Goal: Task Accomplishment & Management: Manage account settings

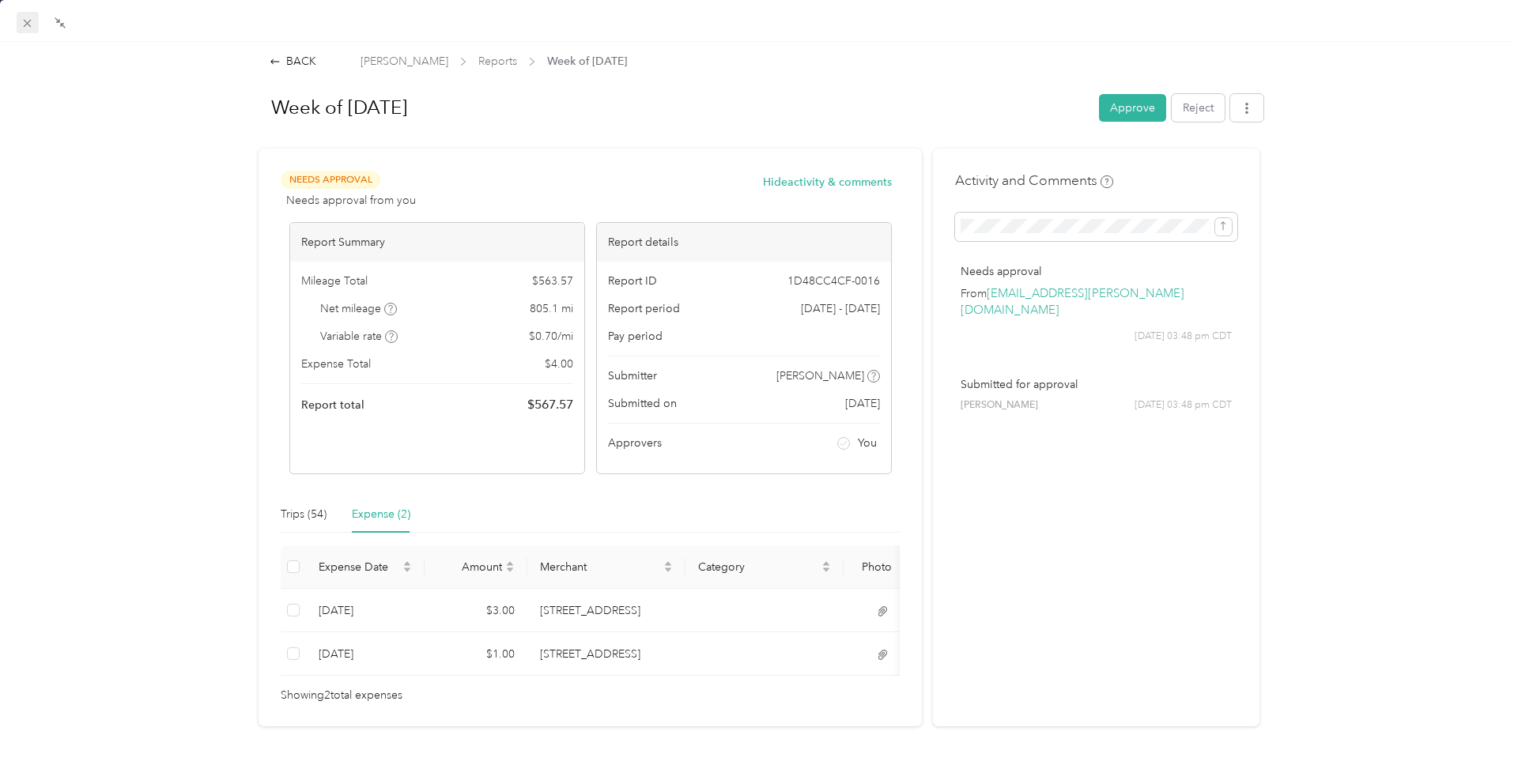
click at [28, 20] on icon at bounding box center [27, 23] width 13 height 13
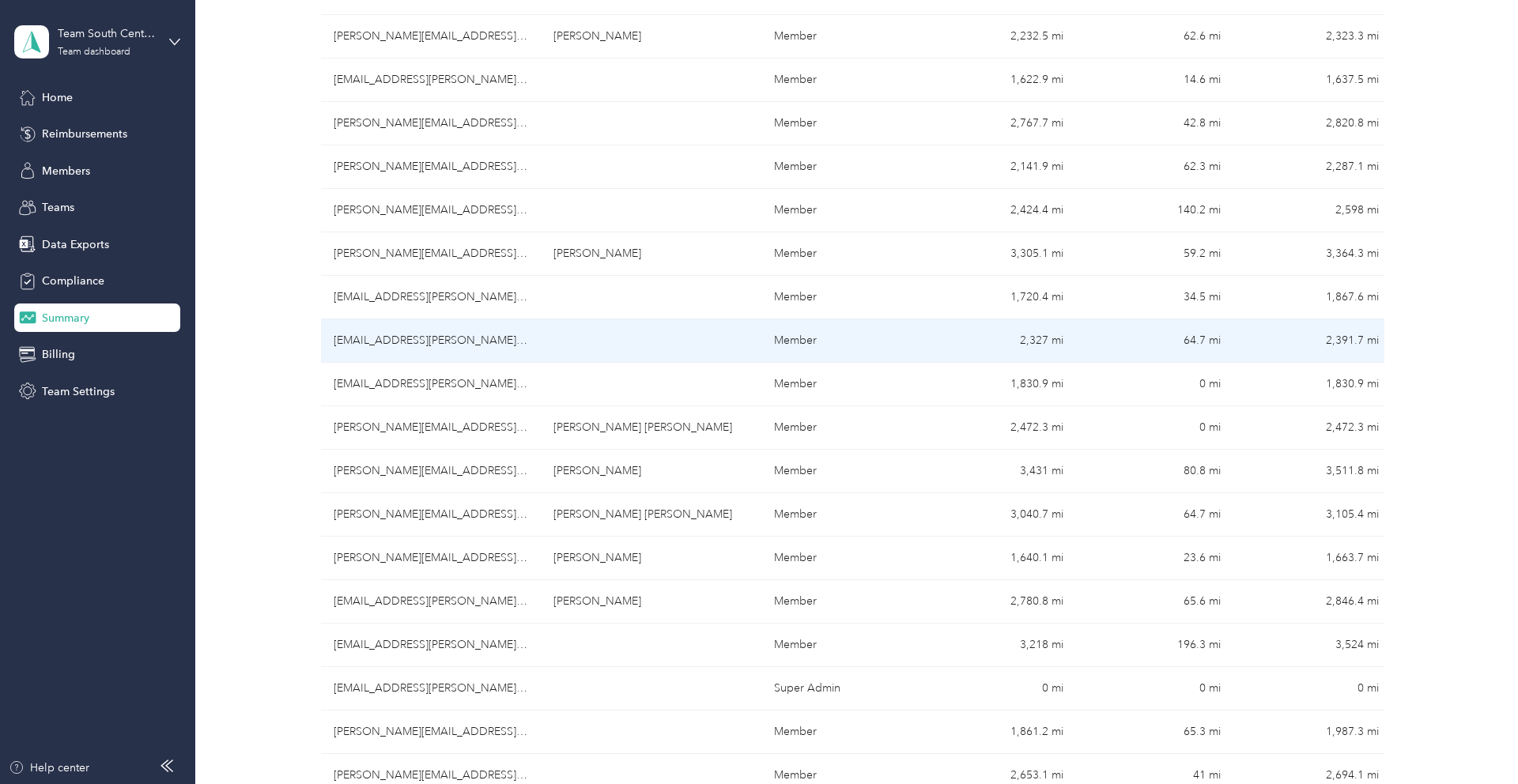
scroll to position [355, 0]
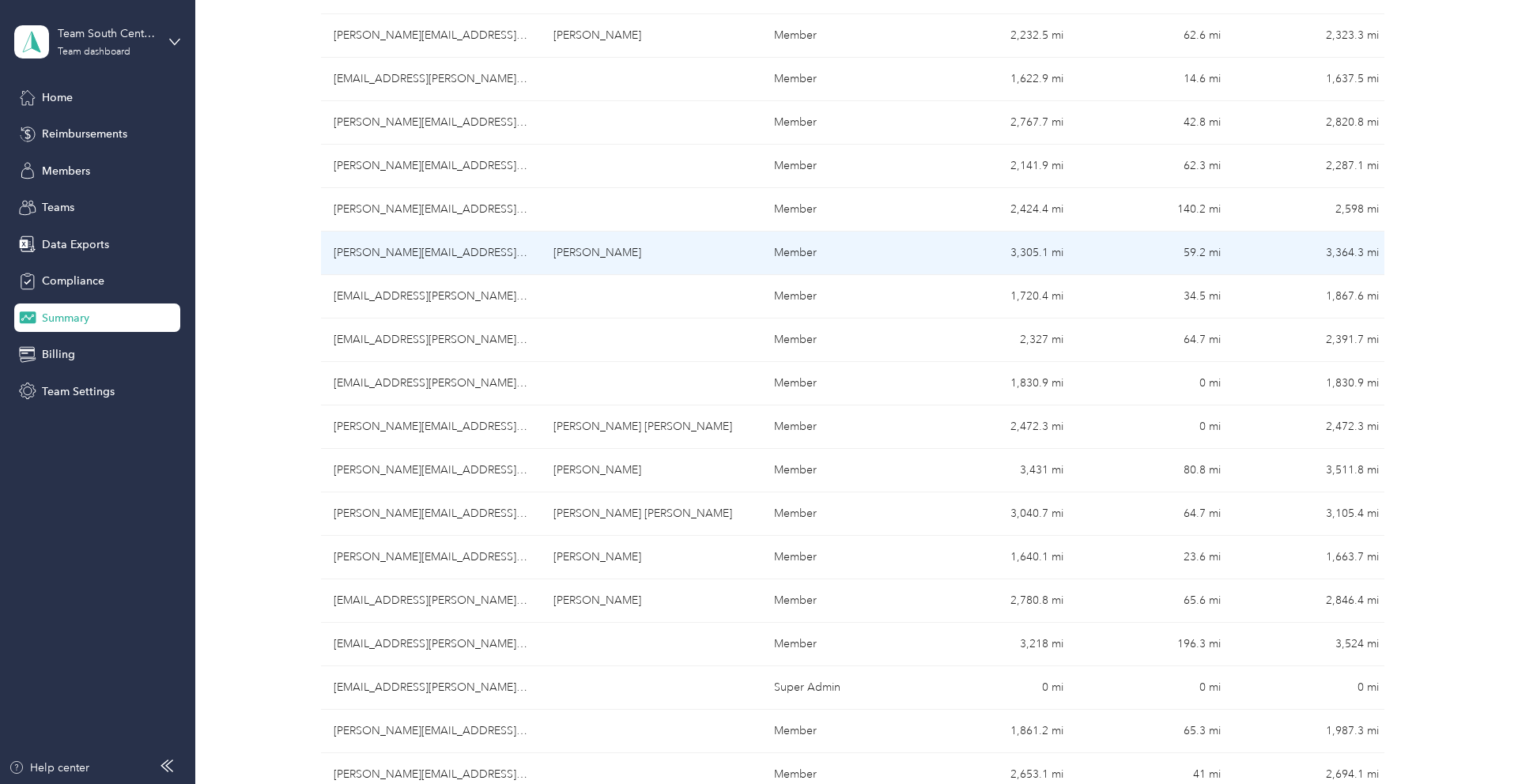
click at [501, 255] on td "[PERSON_NAME][EMAIL_ADDRESS][PERSON_NAME][DOMAIN_NAME]" at bounding box center [431, 253] width 221 height 43
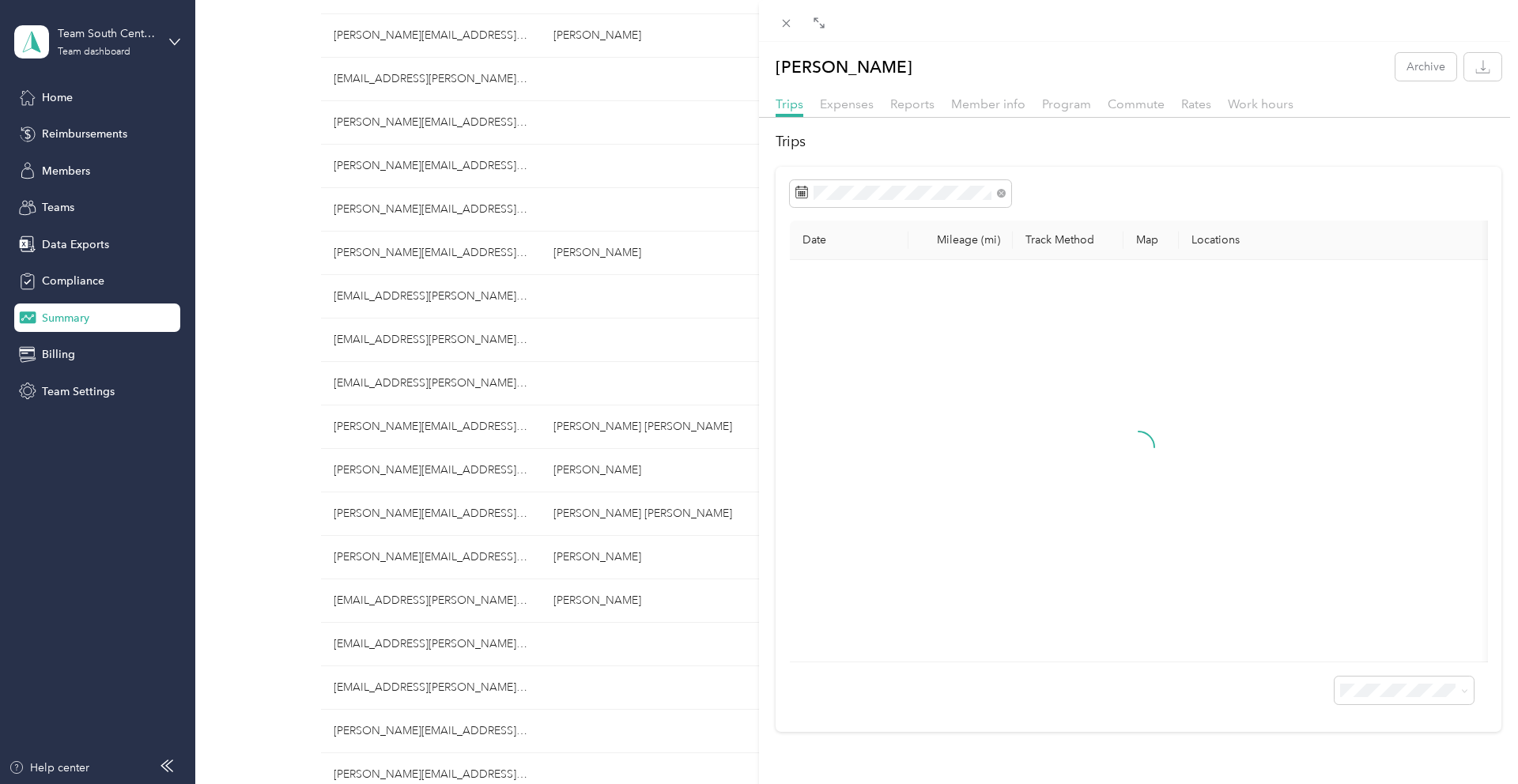
drag, startPoint x: 910, startPoint y: 101, endPoint x: 843, endPoint y: 57, distance: 80.2
click at [908, 100] on span "Reports" at bounding box center [911, 104] width 44 height 15
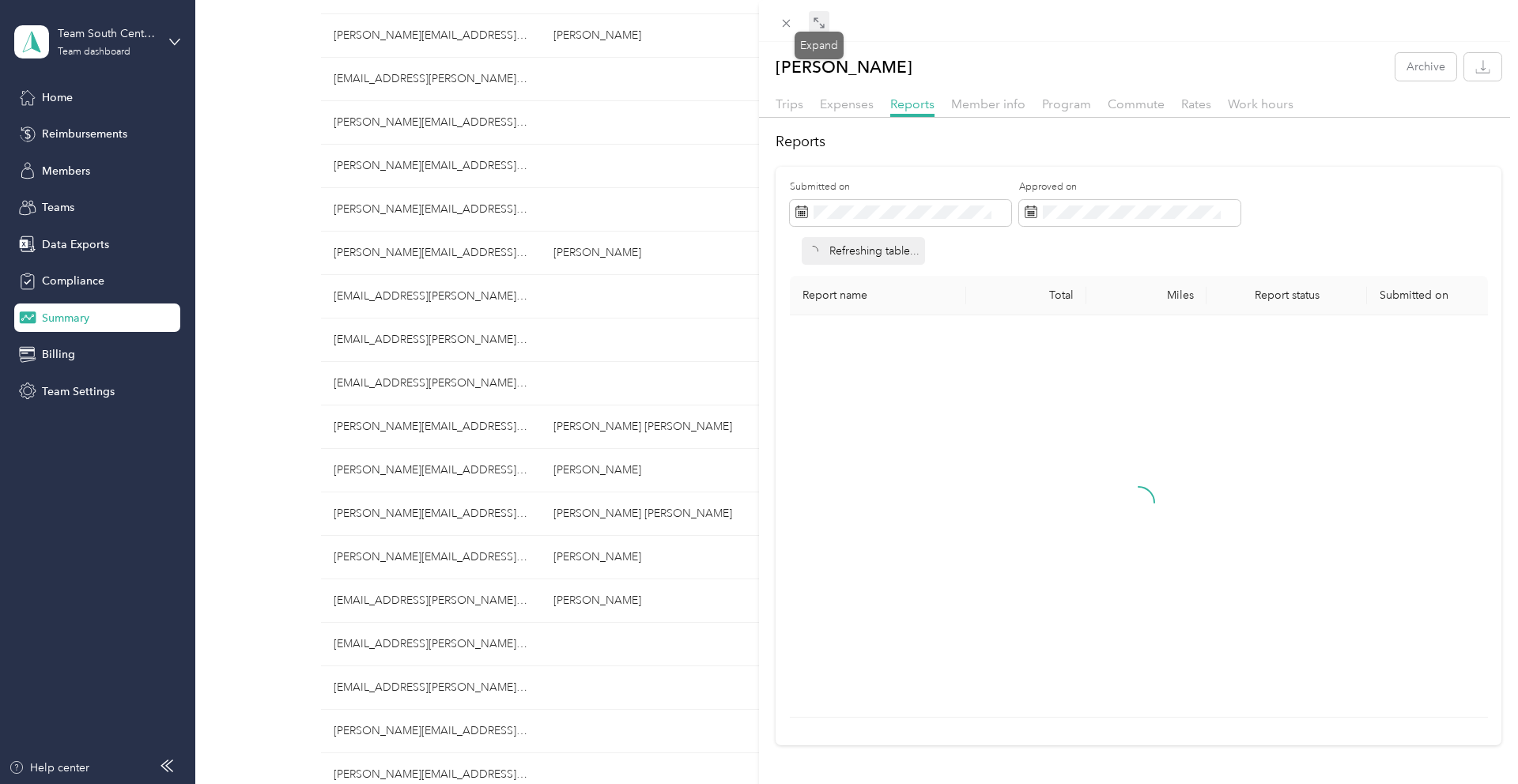
click at [813, 23] on icon at bounding box center [818, 22] width 12 height 12
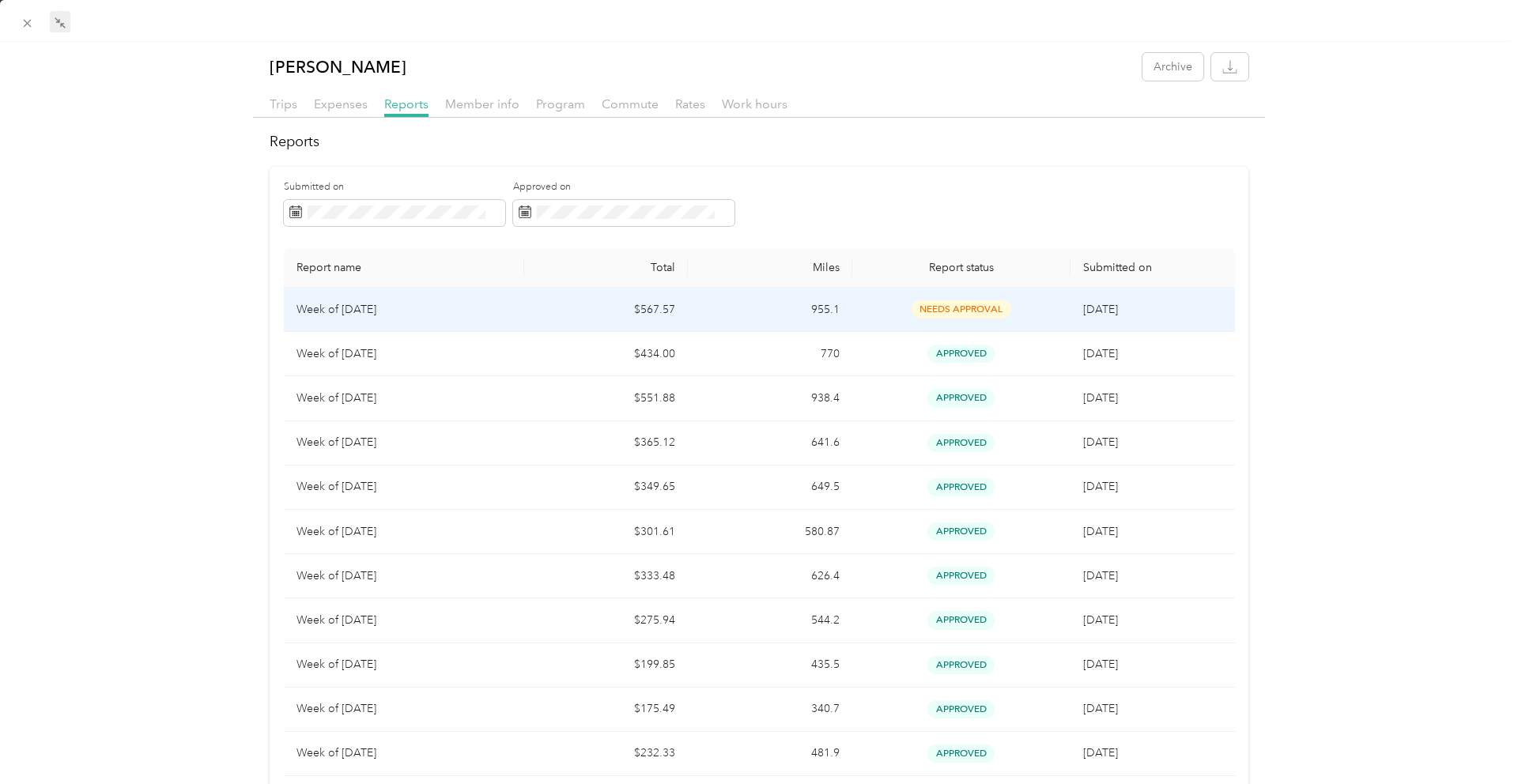
click at [555, 315] on td "$567.57" at bounding box center [606, 309] width 163 height 44
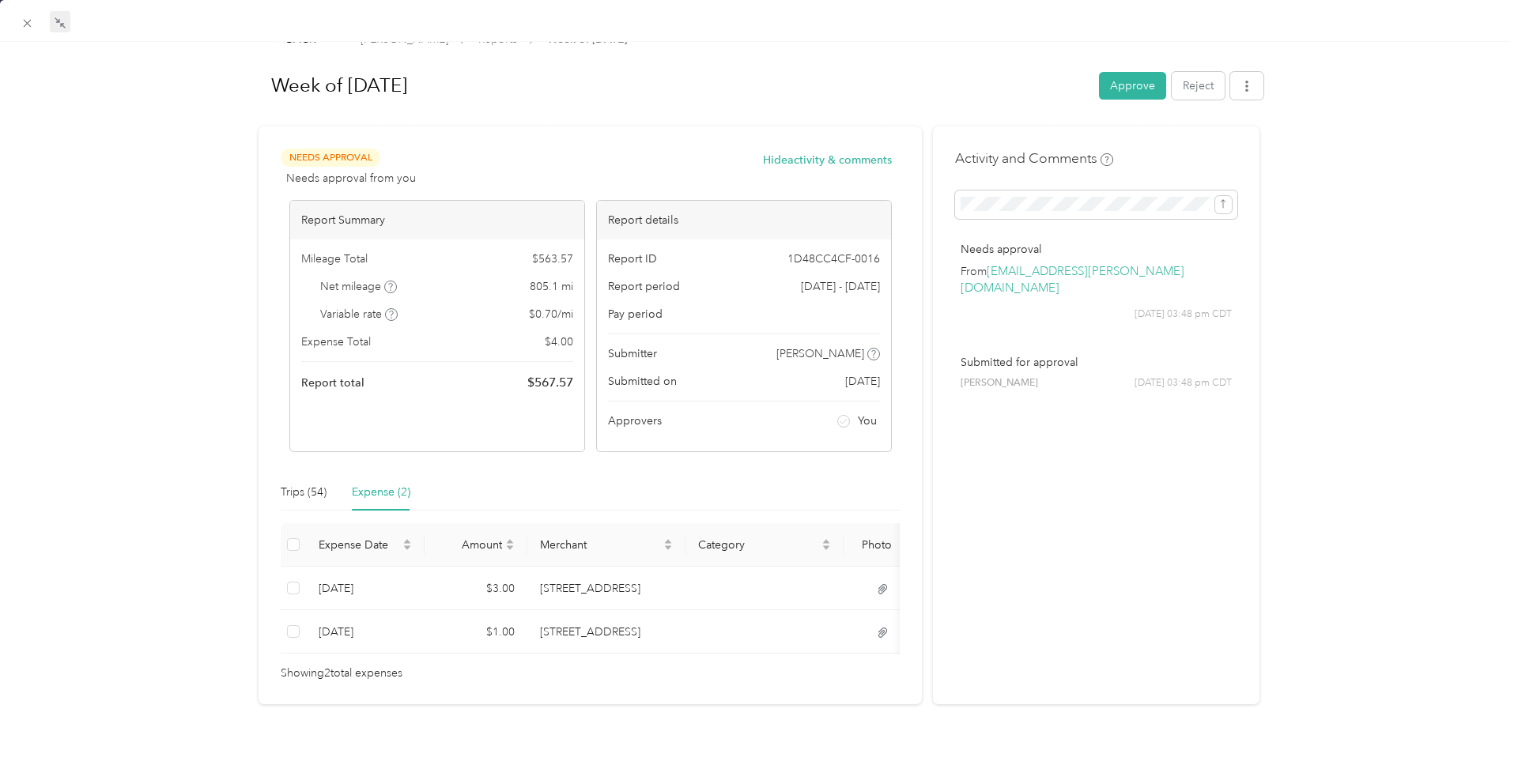
scroll to position [38, 0]
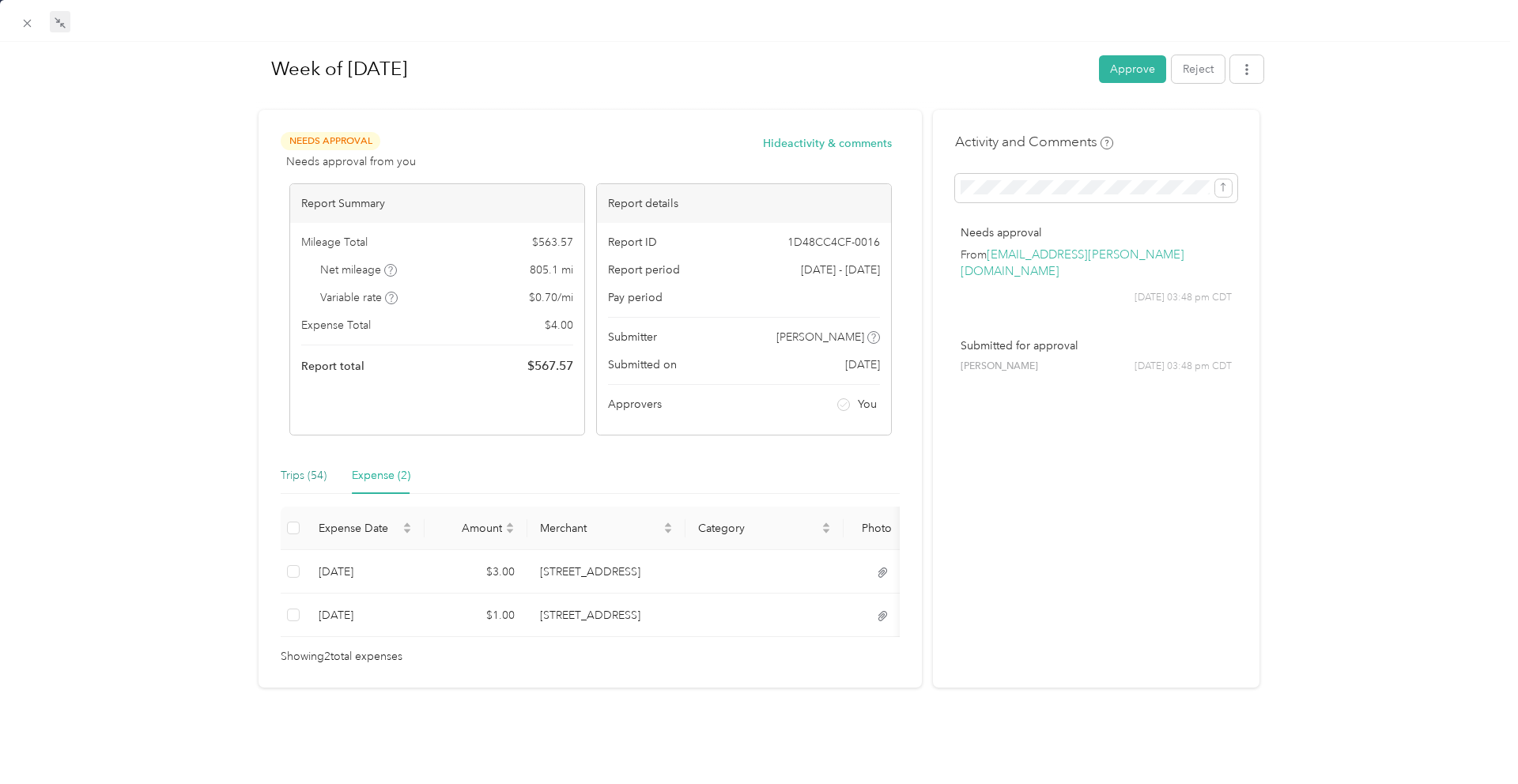
click at [322, 472] on div "Trips (54)" at bounding box center [303, 476] width 46 height 17
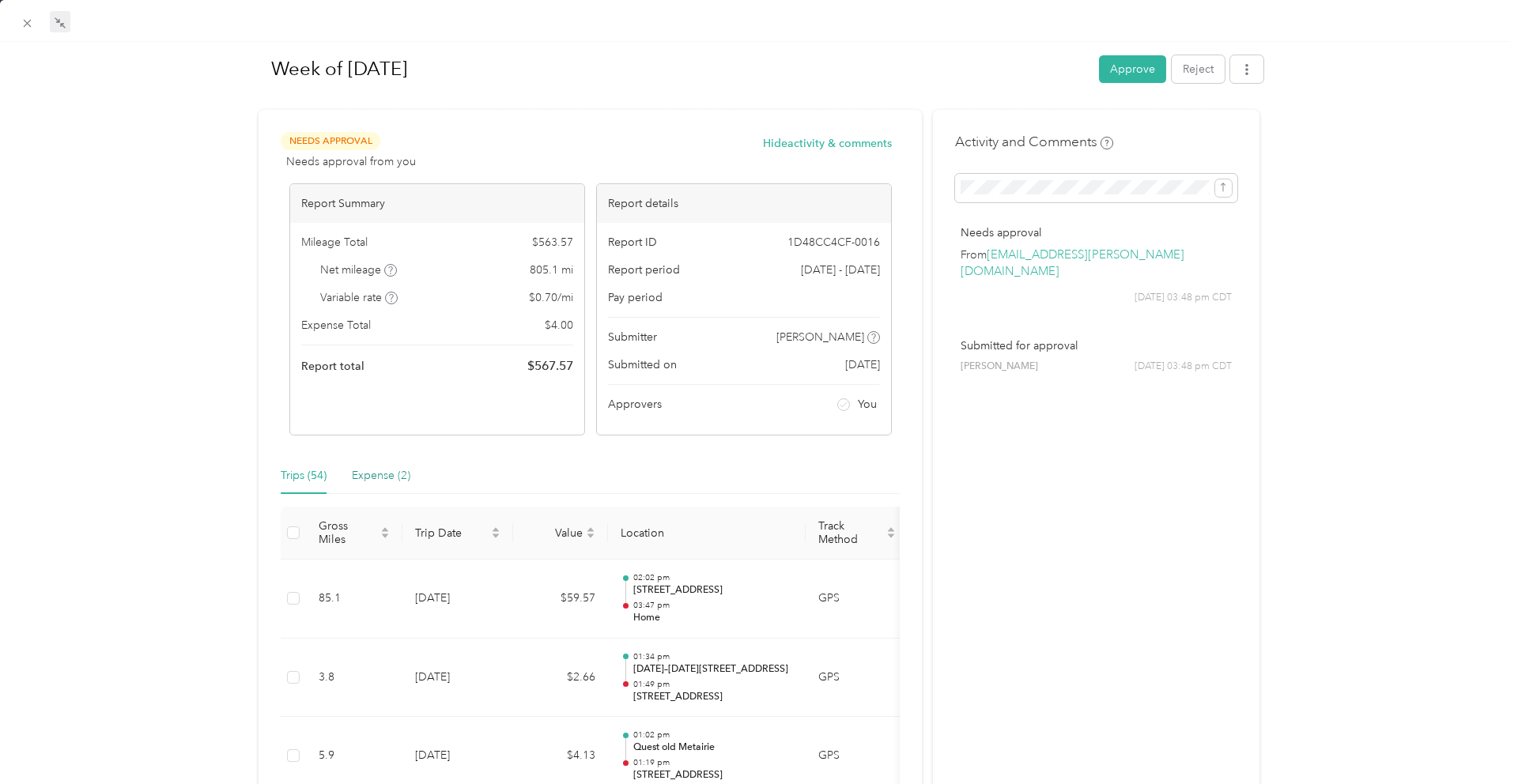
click at [393, 471] on div "Expense (2)" at bounding box center [381, 476] width 58 height 17
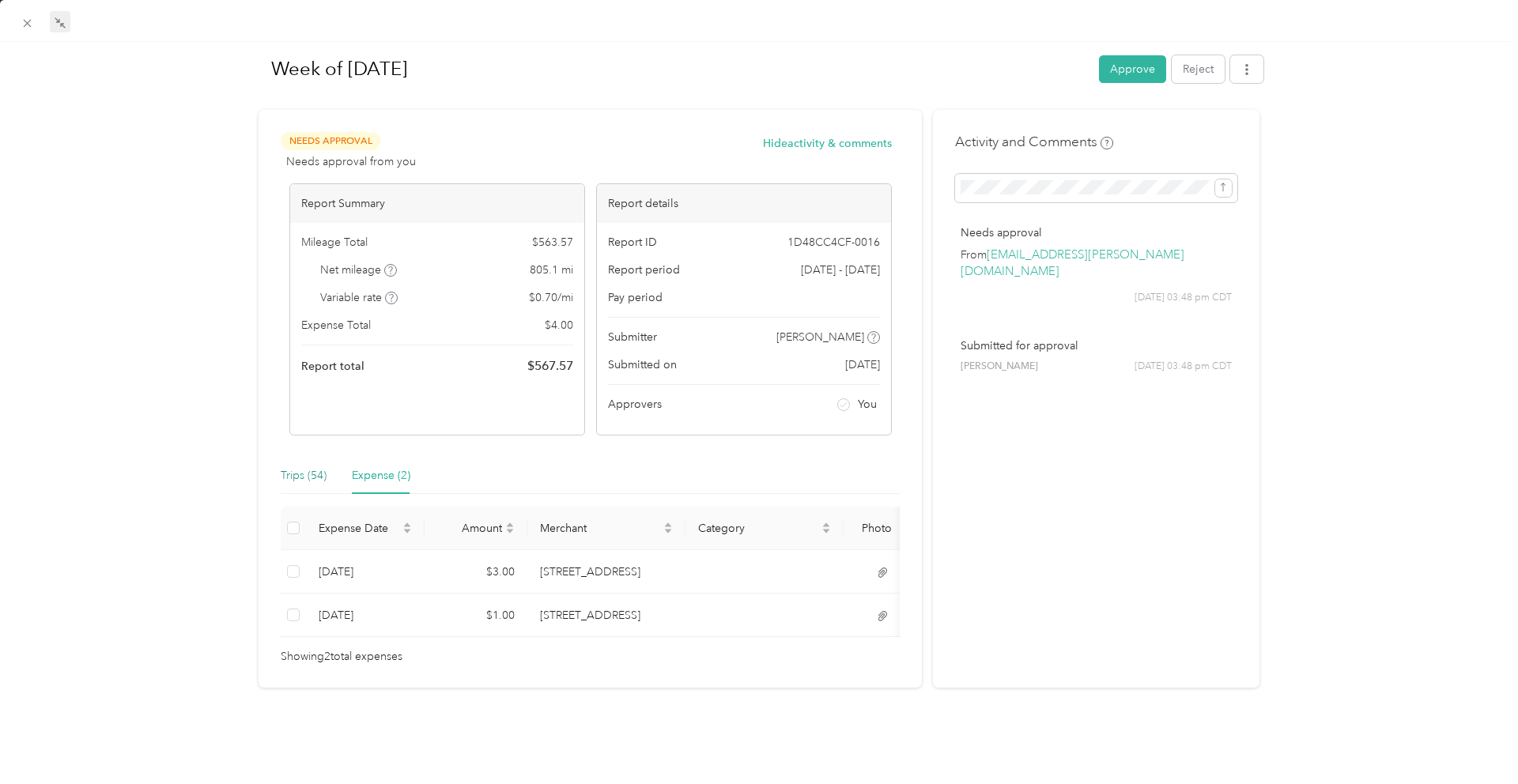
click at [309, 472] on div "Trips (54)" at bounding box center [303, 476] width 46 height 17
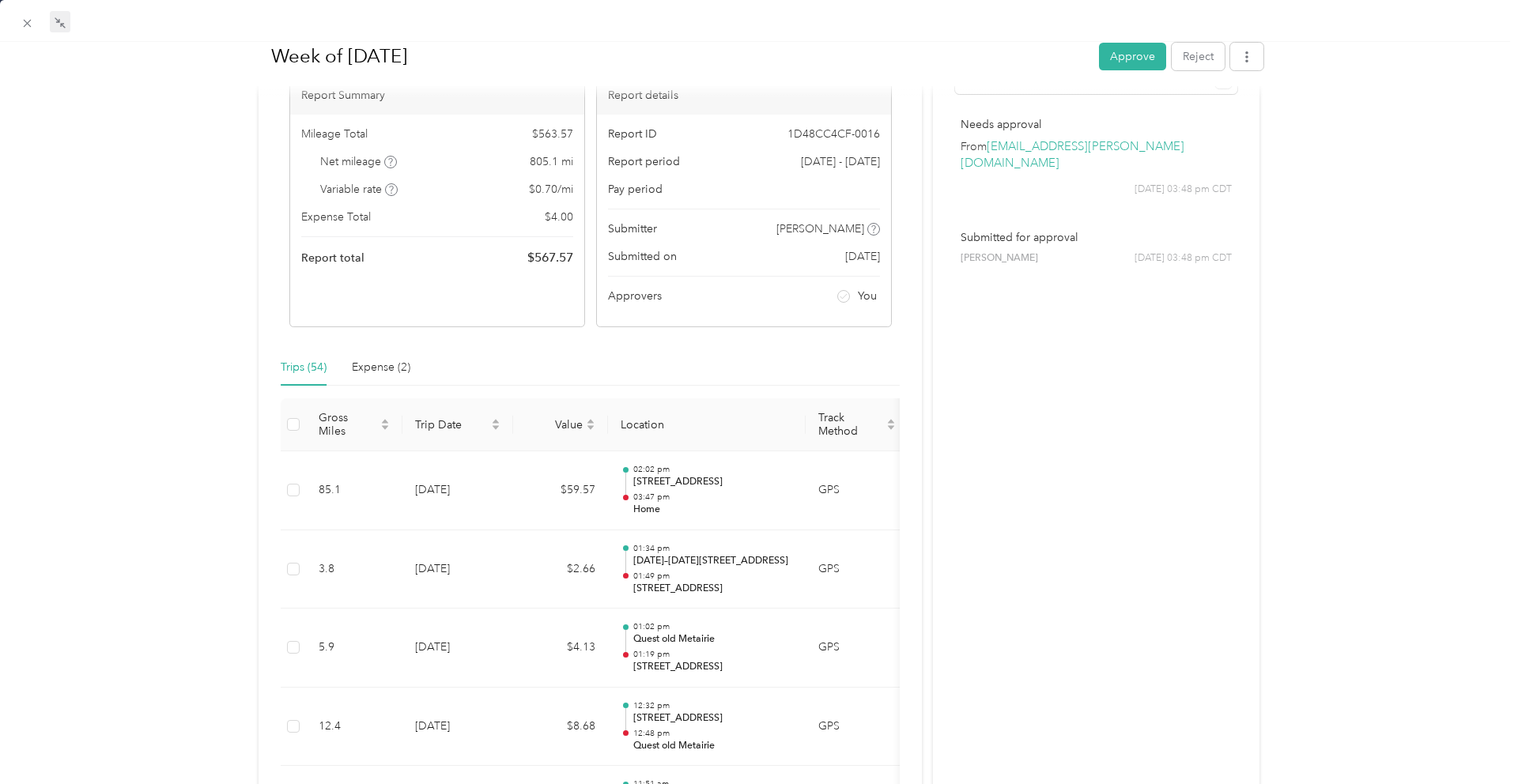
scroll to position [174, 0]
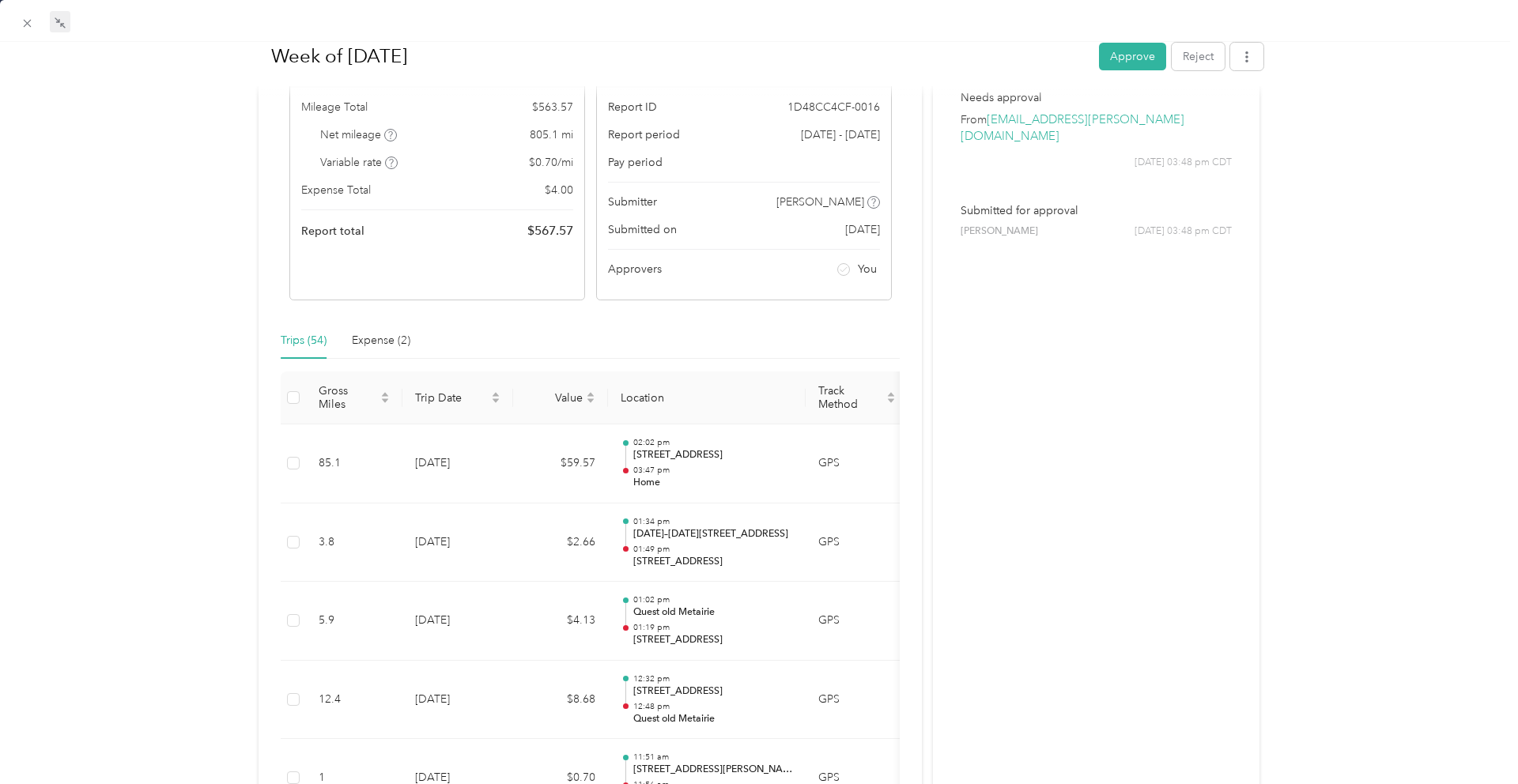
click at [1121, 53] on button "Approve" at bounding box center [1132, 55] width 67 height 27
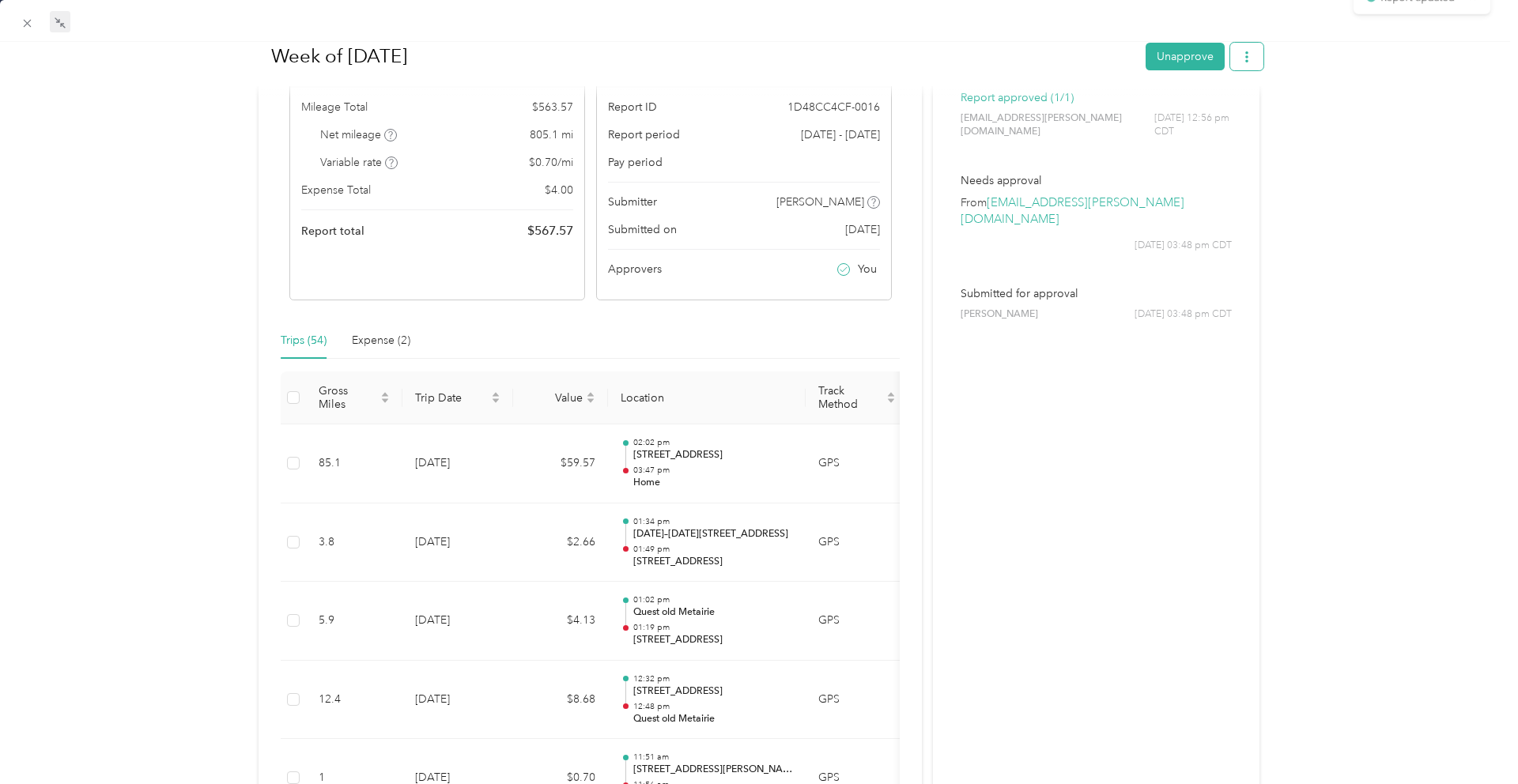
click at [1244, 57] on icon "button" at bounding box center [1246, 56] width 11 height 11
click at [1216, 116] on span "Download" at bounding box center [1201, 114] width 52 height 17
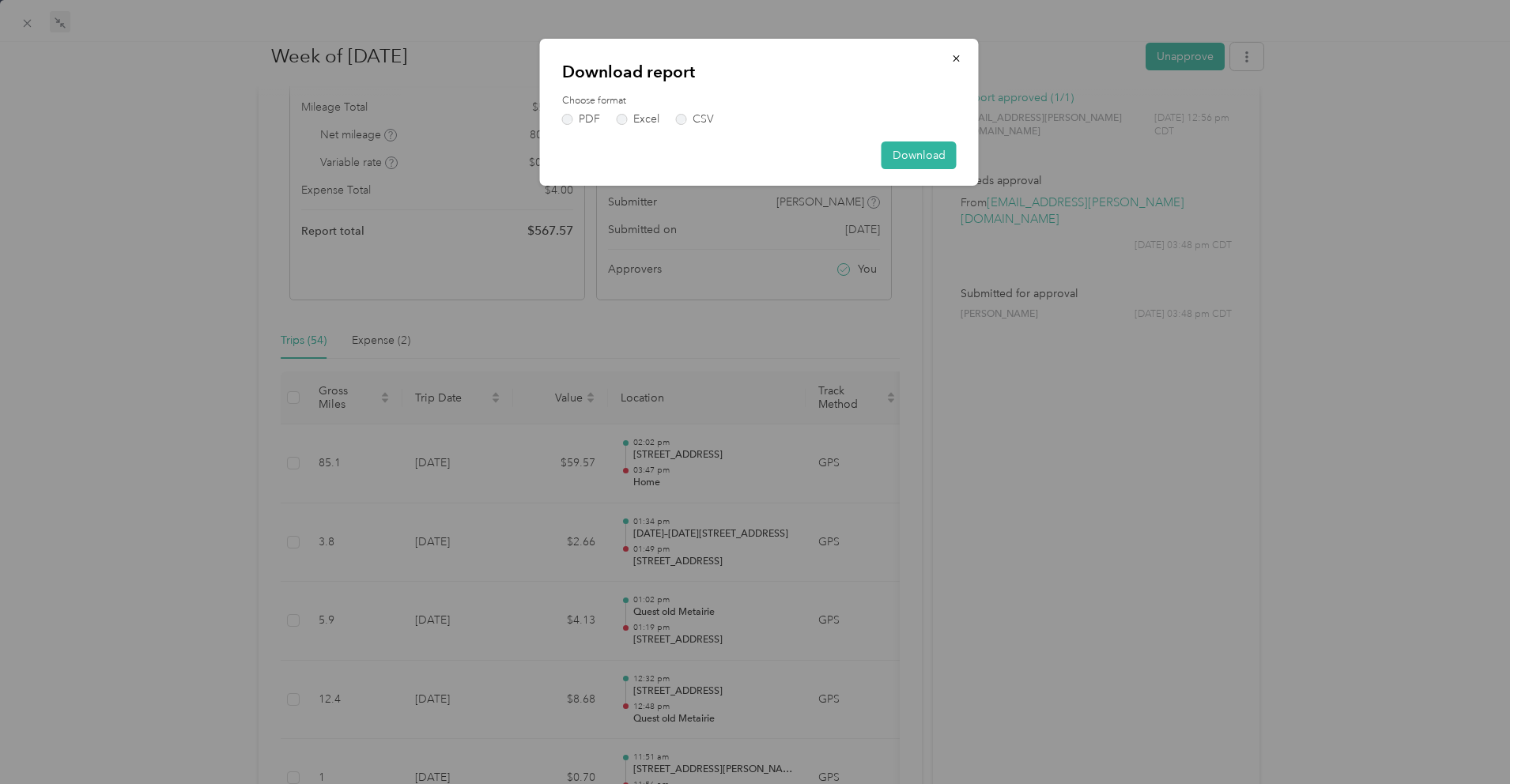
drag, startPoint x: 594, startPoint y: 112, endPoint x: 615, endPoint y: 107, distance: 21.6
click at [594, 114] on label "PDF" at bounding box center [582, 119] width 38 height 11
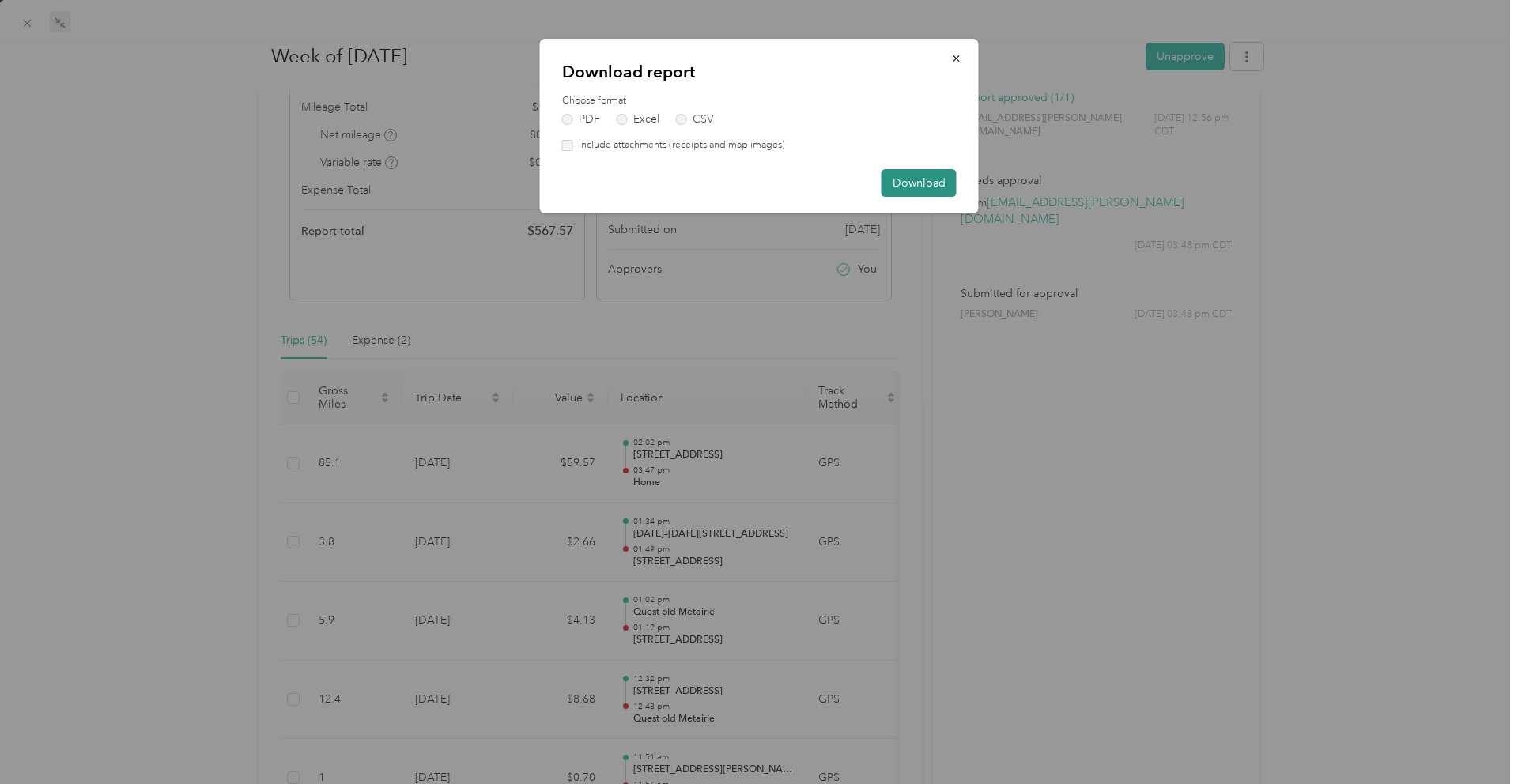
click at [929, 176] on button "Download" at bounding box center [919, 182] width 75 height 27
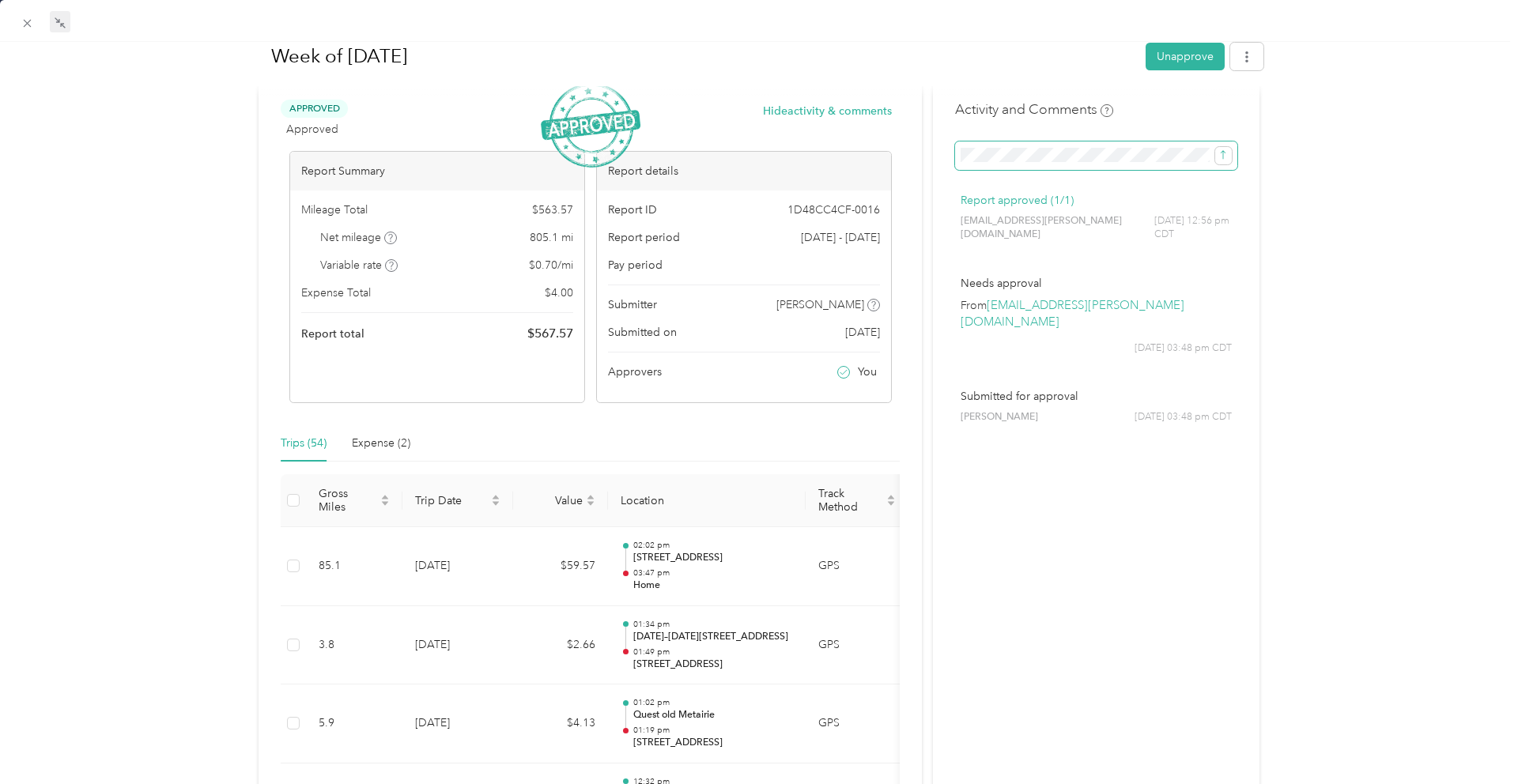
scroll to position [0, 0]
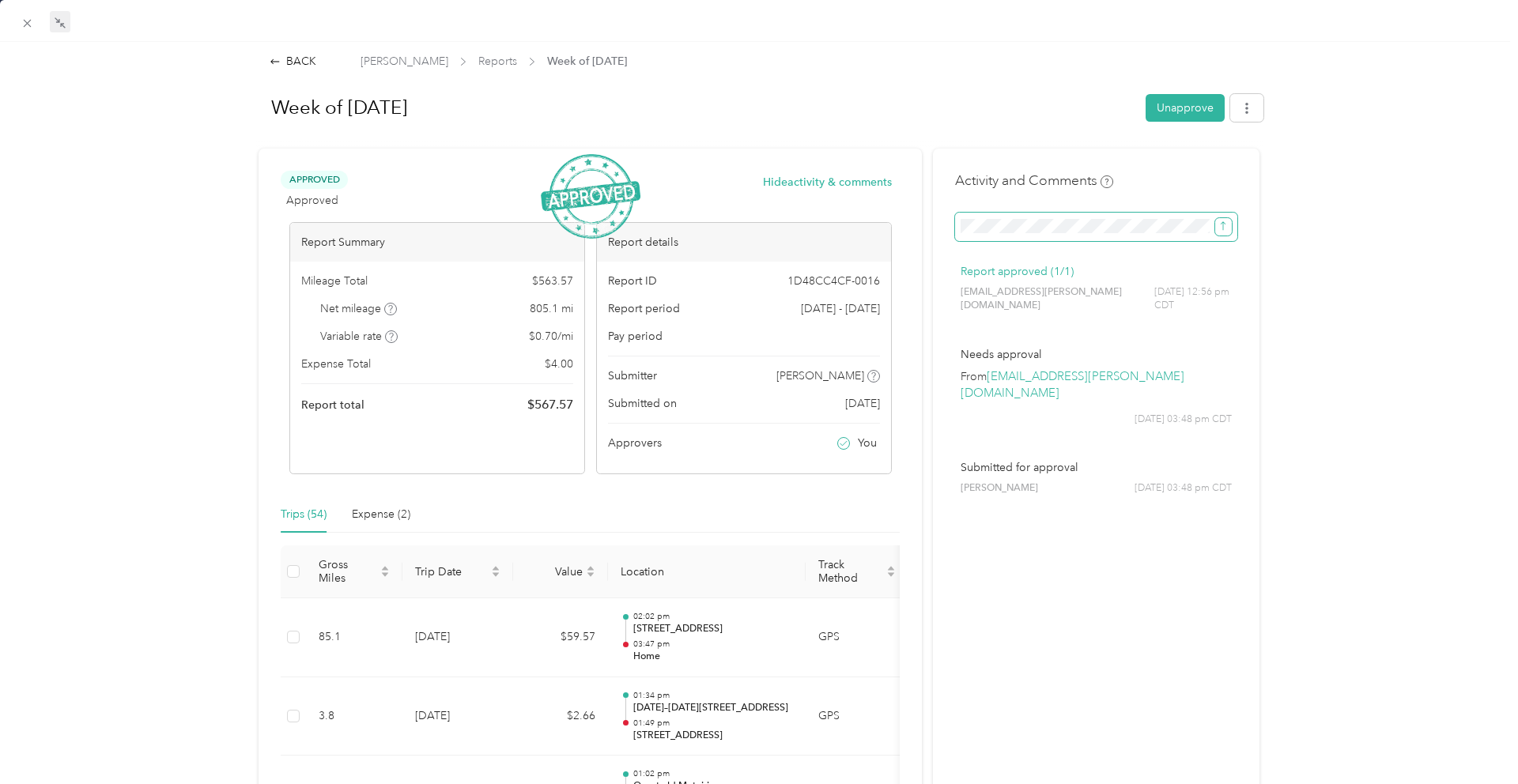
click at [1228, 227] on icon "submit" at bounding box center [1222, 226] width 11 height 11
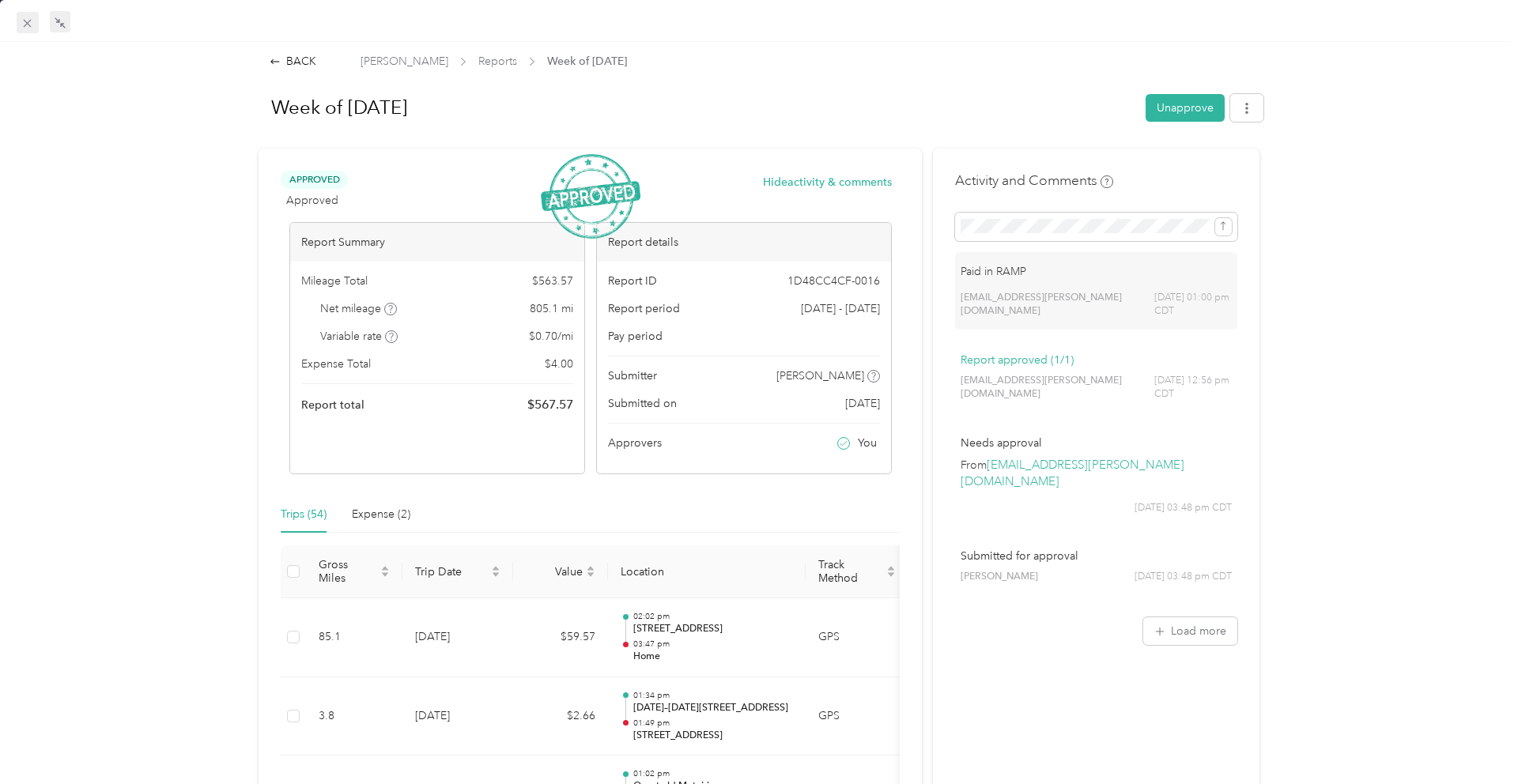
click at [21, 22] on icon at bounding box center [27, 23] width 13 height 13
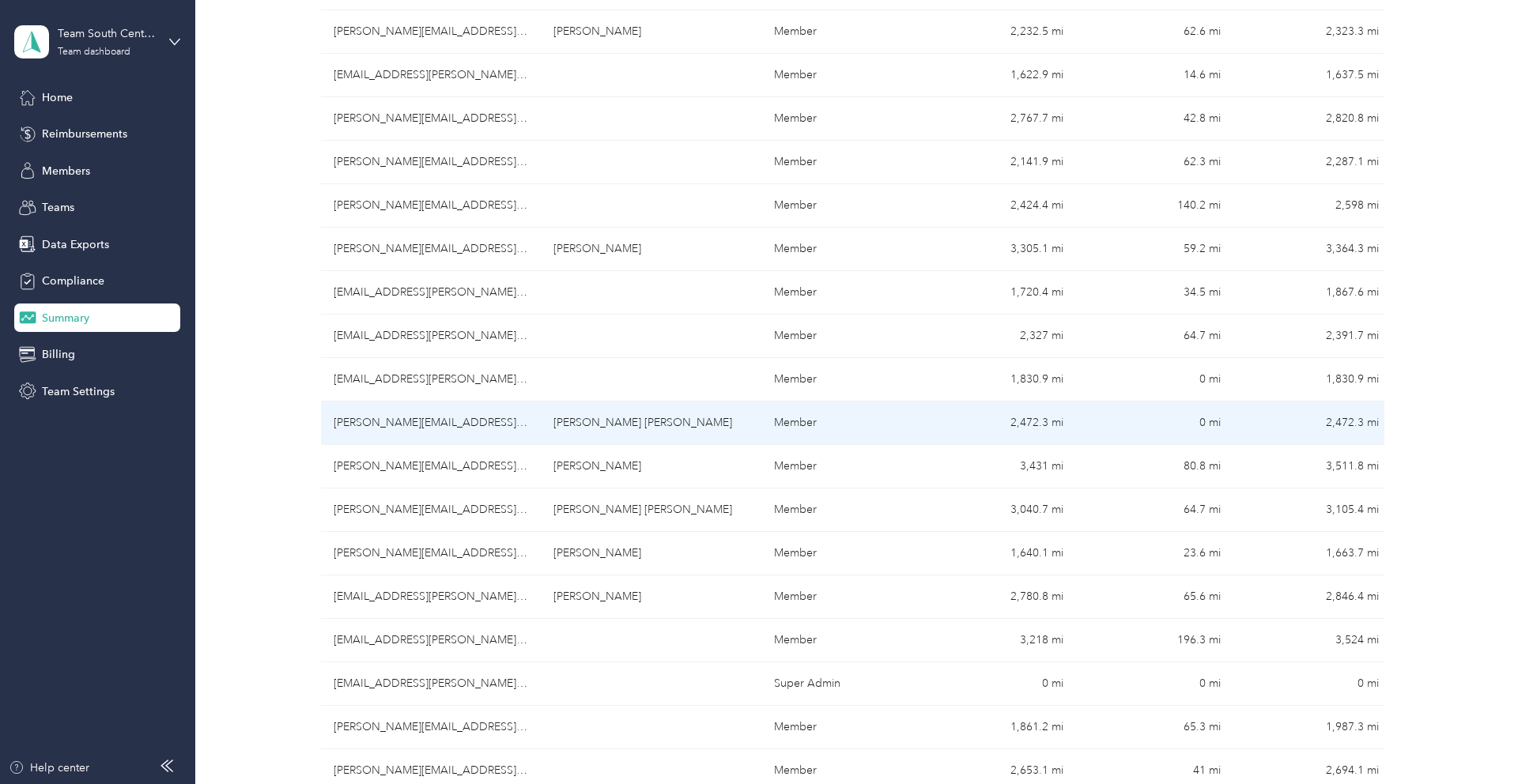
scroll to position [361, 0]
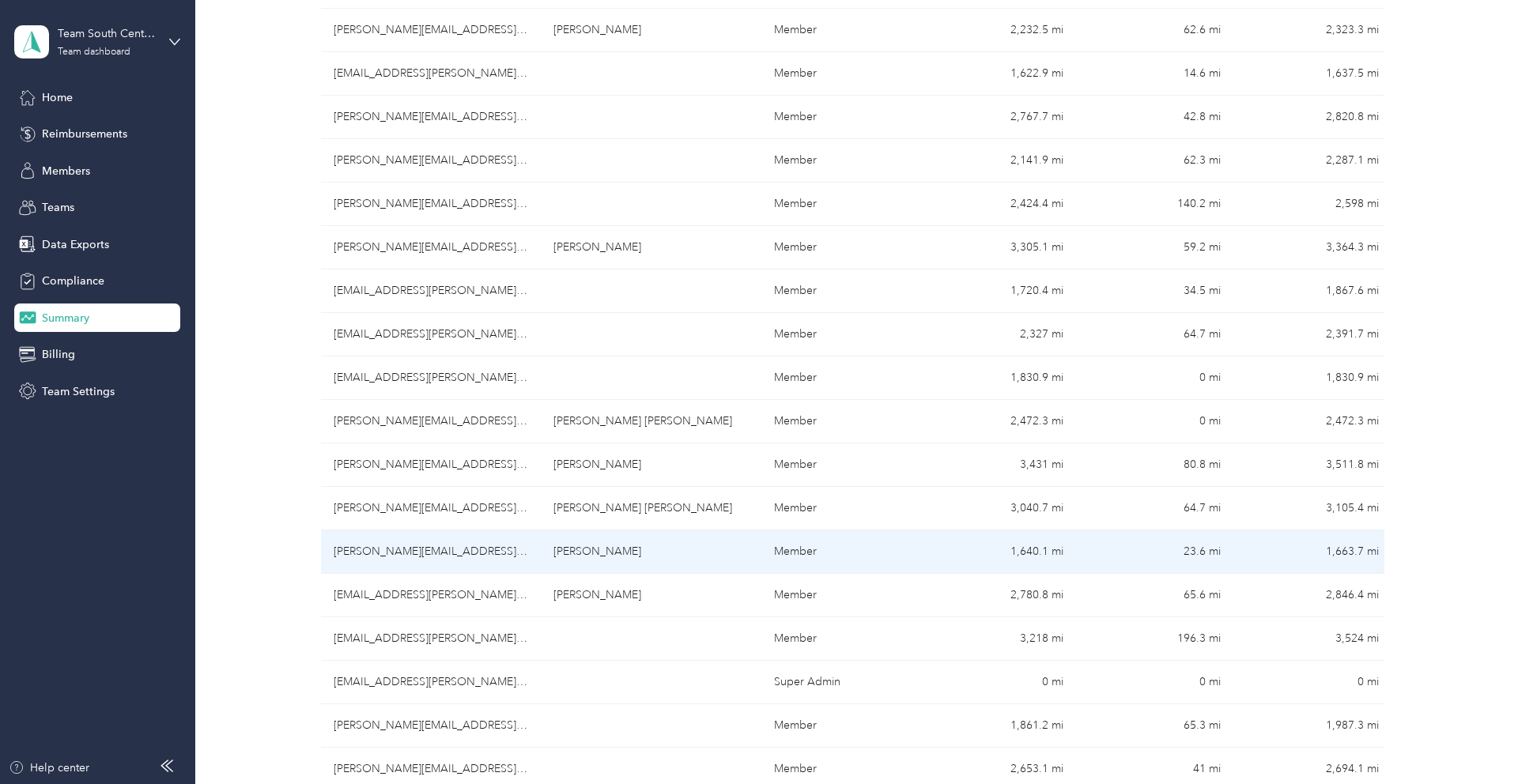
click at [362, 548] on td "[PERSON_NAME][EMAIL_ADDRESS][PERSON_NAME][DOMAIN_NAME]" at bounding box center [431, 552] width 221 height 43
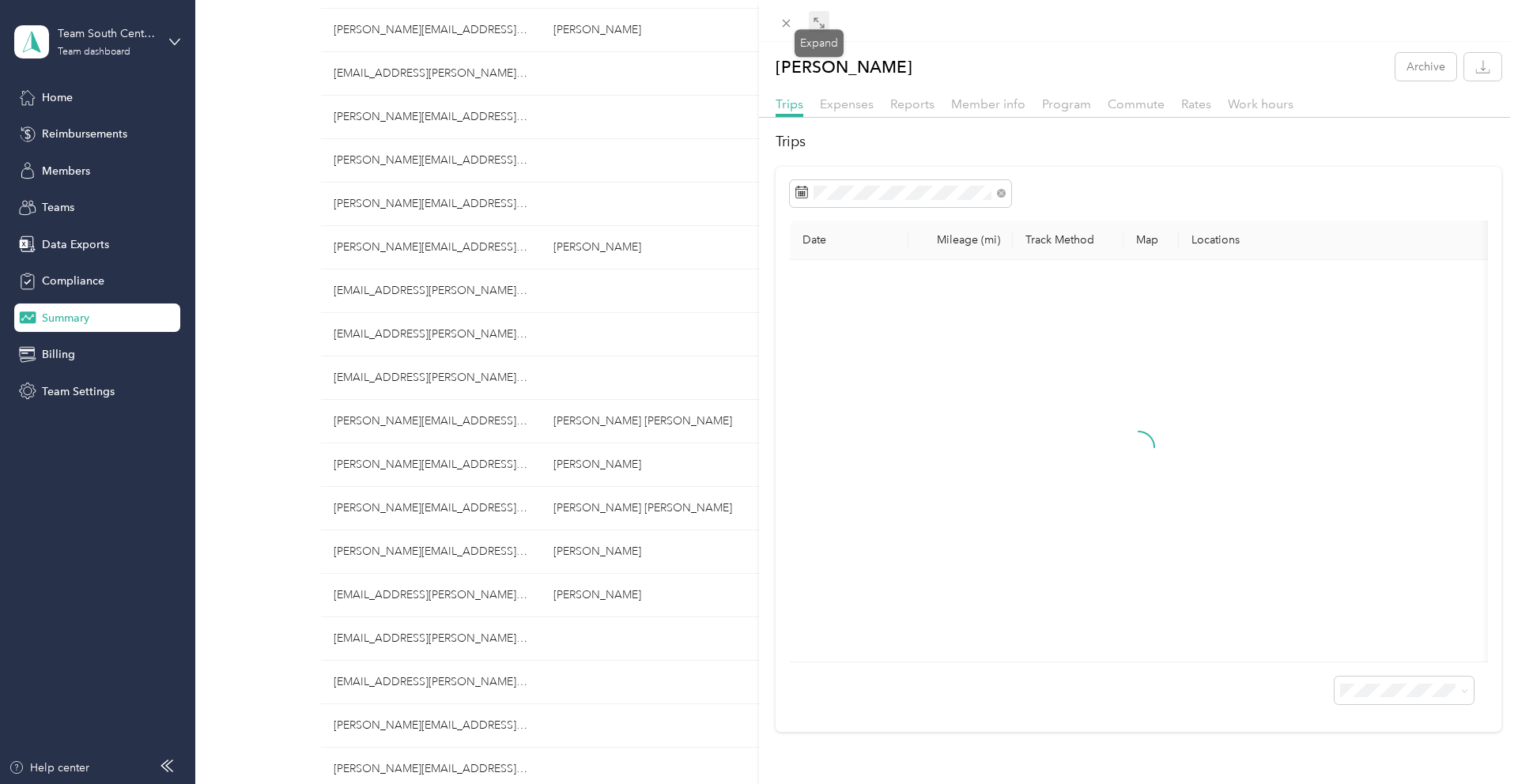
click at [827, 26] on span at bounding box center [819, 22] width 21 height 22
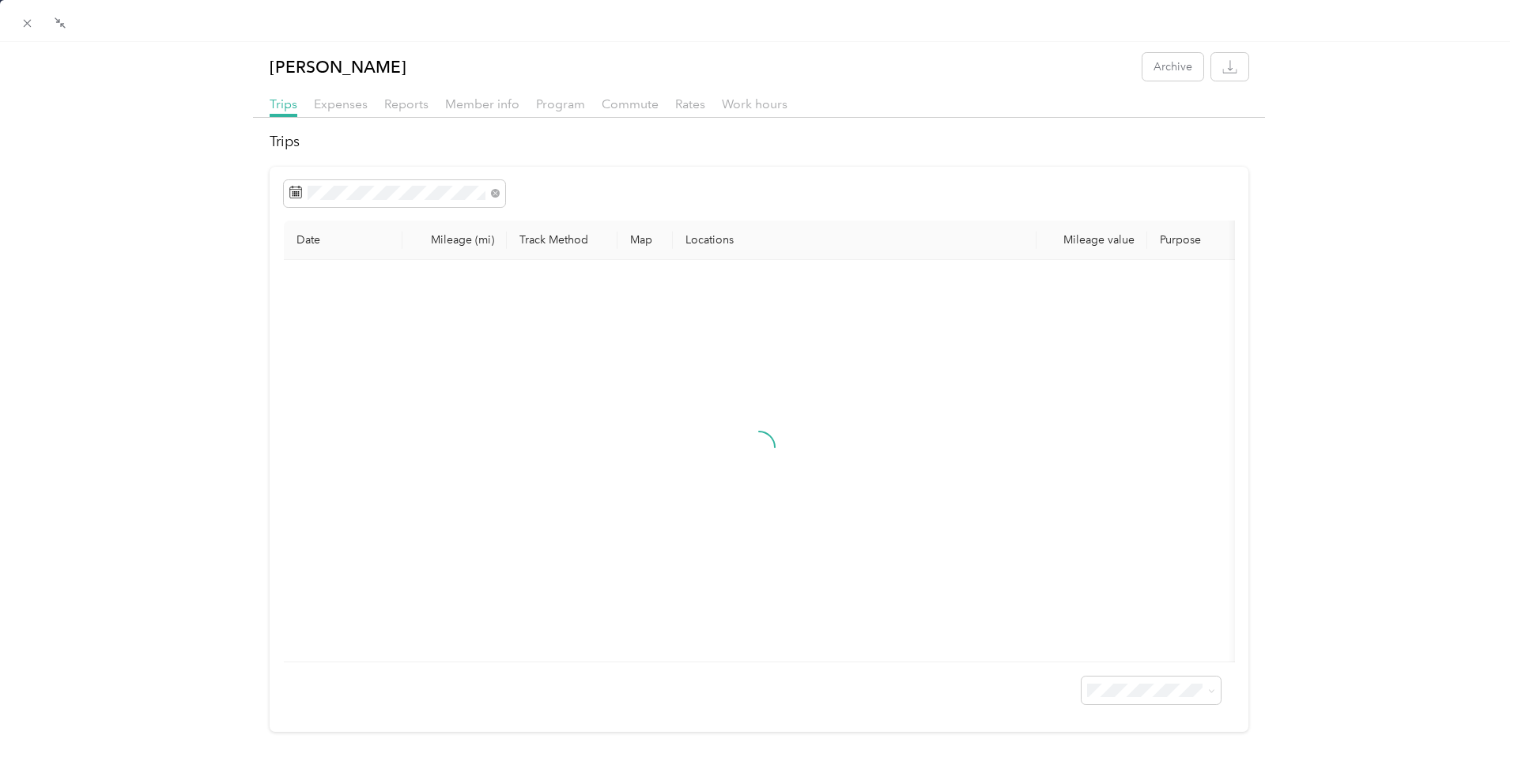
click at [431, 106] on div "Trips Expenses Reports Member info Program Commute Rates Work hours" at bounding box center [759, 107] width 1012 height 23
click at [414, 105] on span "Reports" at bounding box center [406, 104] width 44 height 15
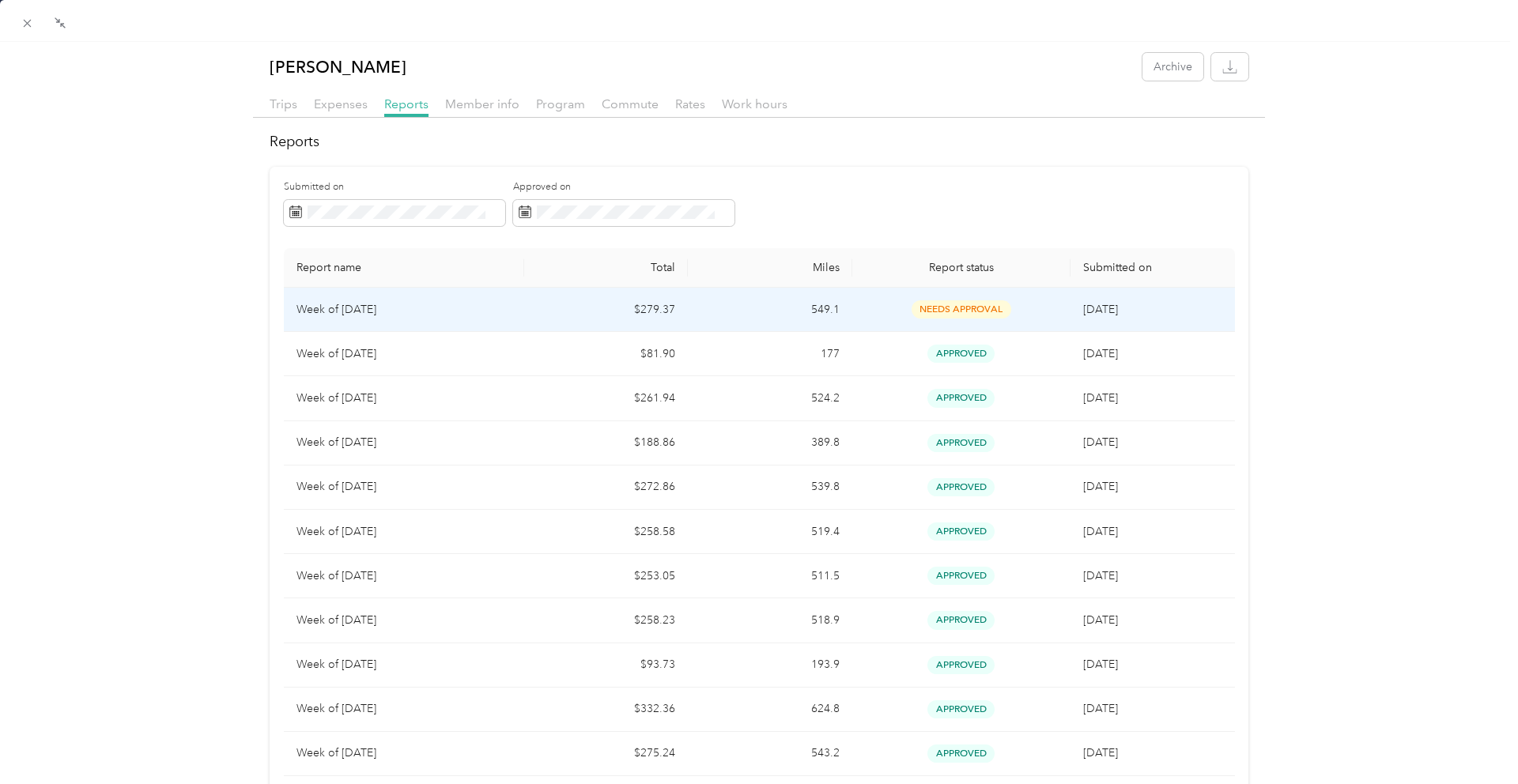
click at [508, 298] on td "Week of [DATE]" at bounding box center [404, 309] width 240 height 44
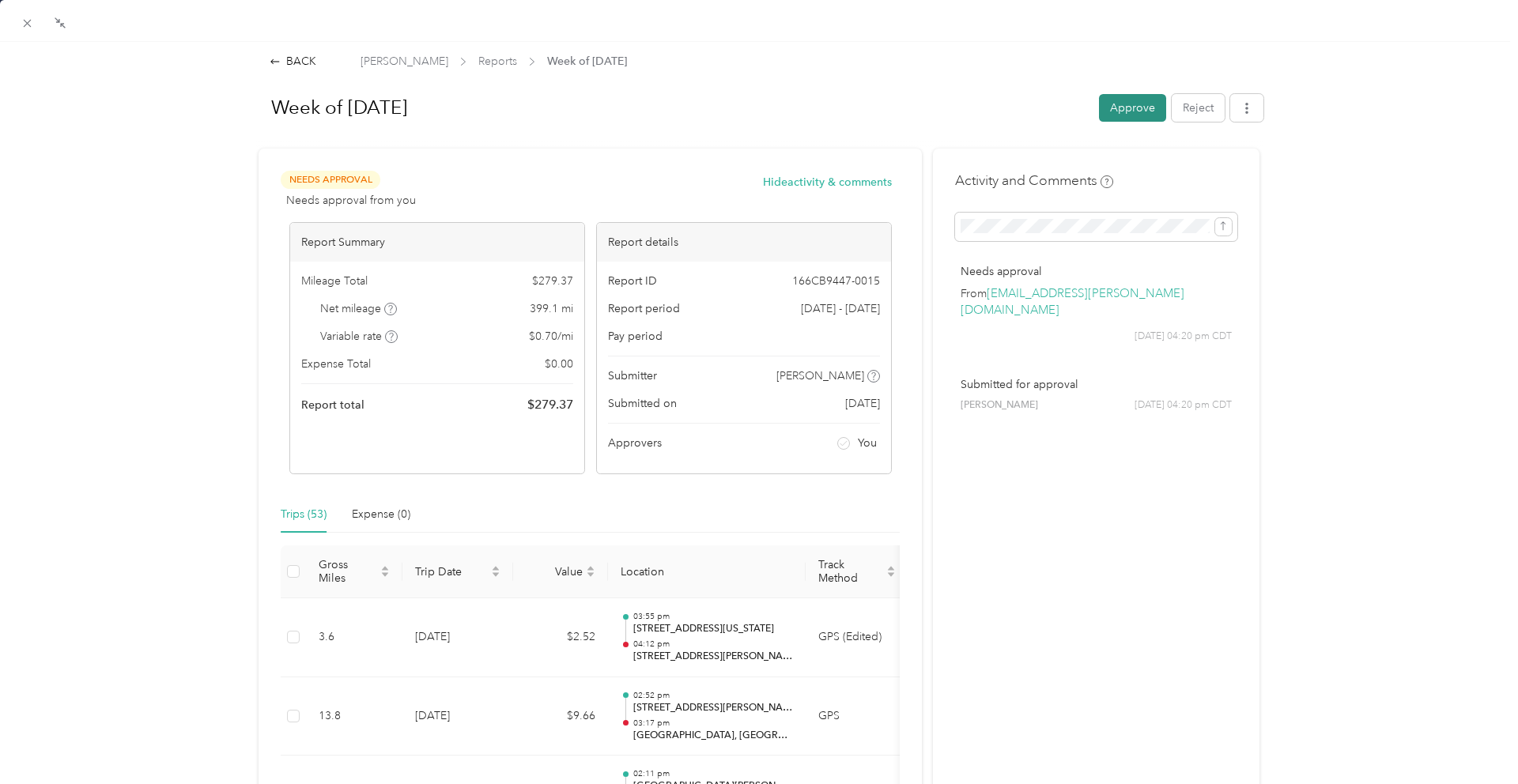
click at [1146, 114] on button "Approve" at bounding box center [1132, 107] width 67 height 27
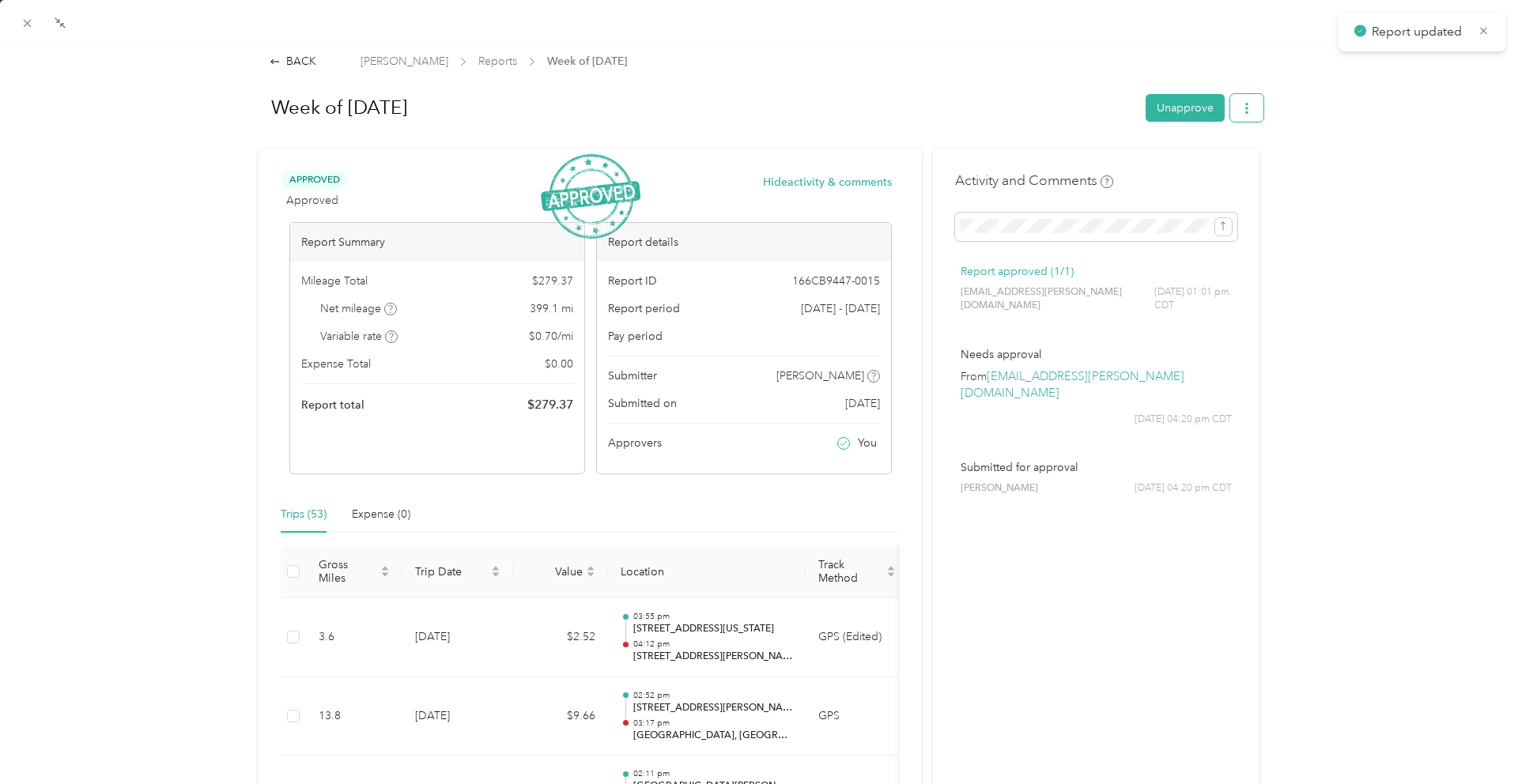
click at [1248, 107] on icon "button" at bounding box center [1246, 107] width 11 height 11
drag, startPoint x: 1204, startPoint y: 162, endPoint x: 1159, endPoint y: 166, distance: 45.2
click at [1204, 162] on span "Download" at bounding box center [1201, 166] width 52 height 17
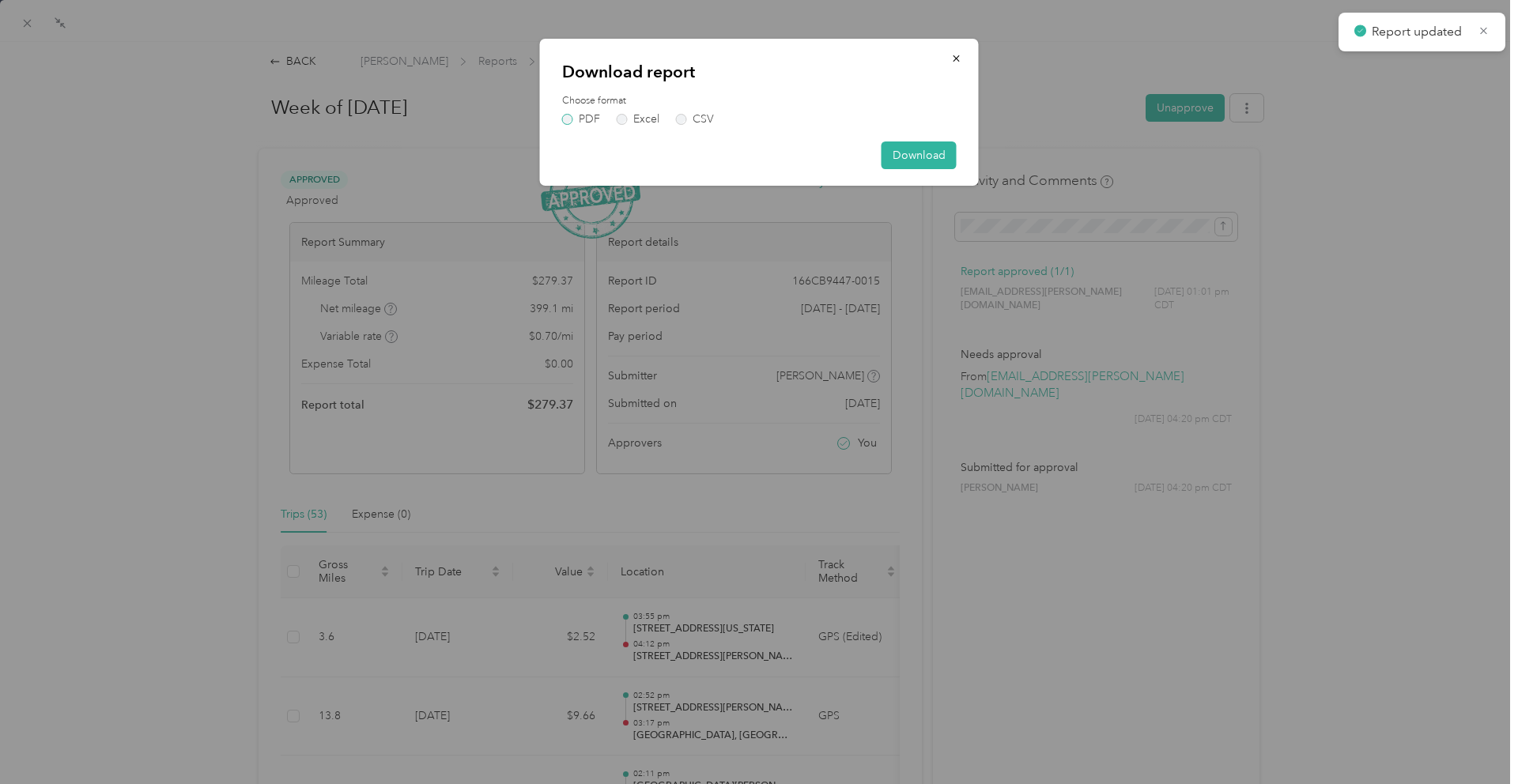
click at [587, 120] on label "PDF" at bounding box center [582, 119] width 38 height 11
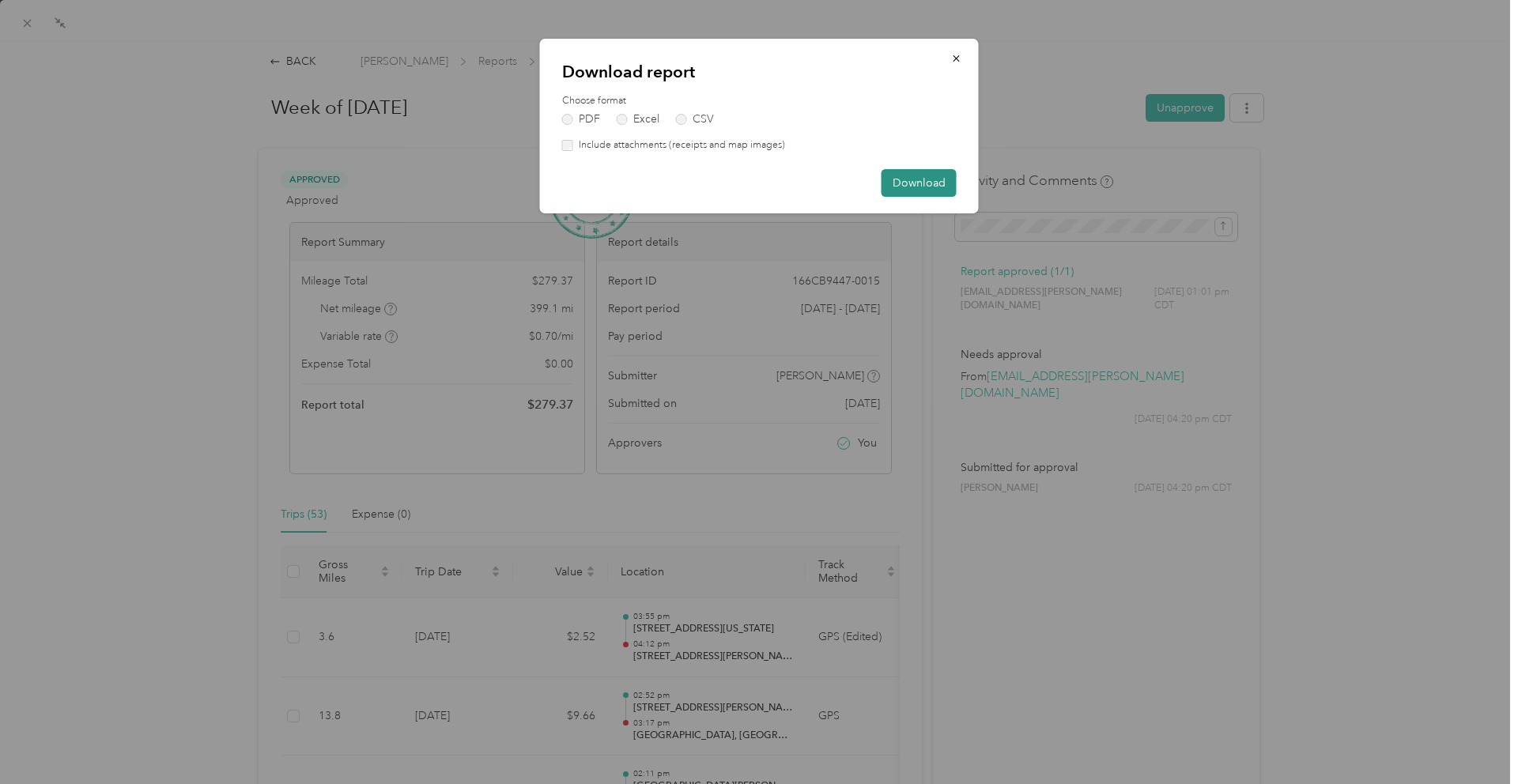
click at [913, 180] on button "Download" at bounding box center [919, 182] width 75 height 27
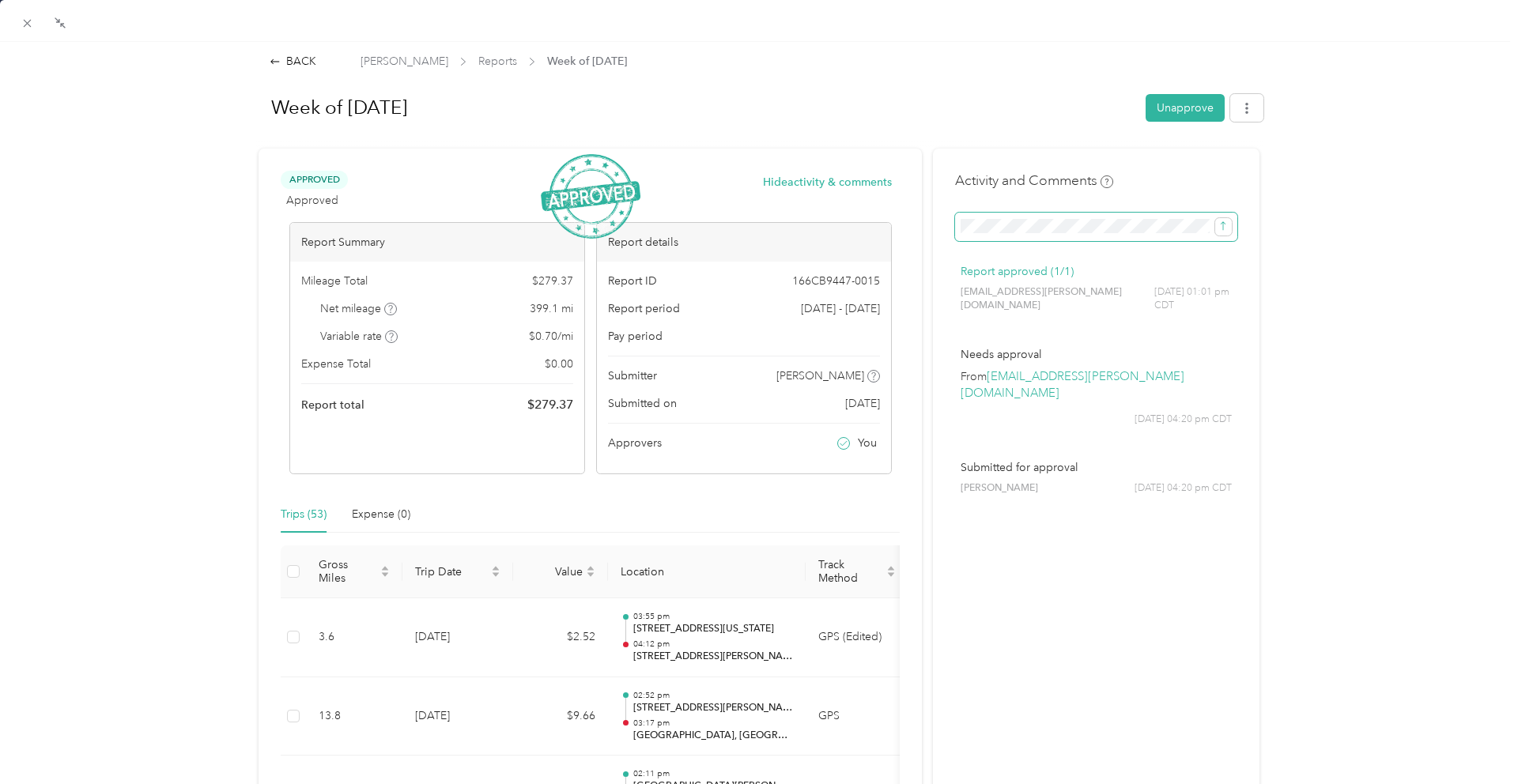
click at [1066, 217] on span at bounding box center [1096, 227] width 282 height 28
click at [1222, 228] on icon "submit" at bounding box center [1223, 227] width 5 height 8
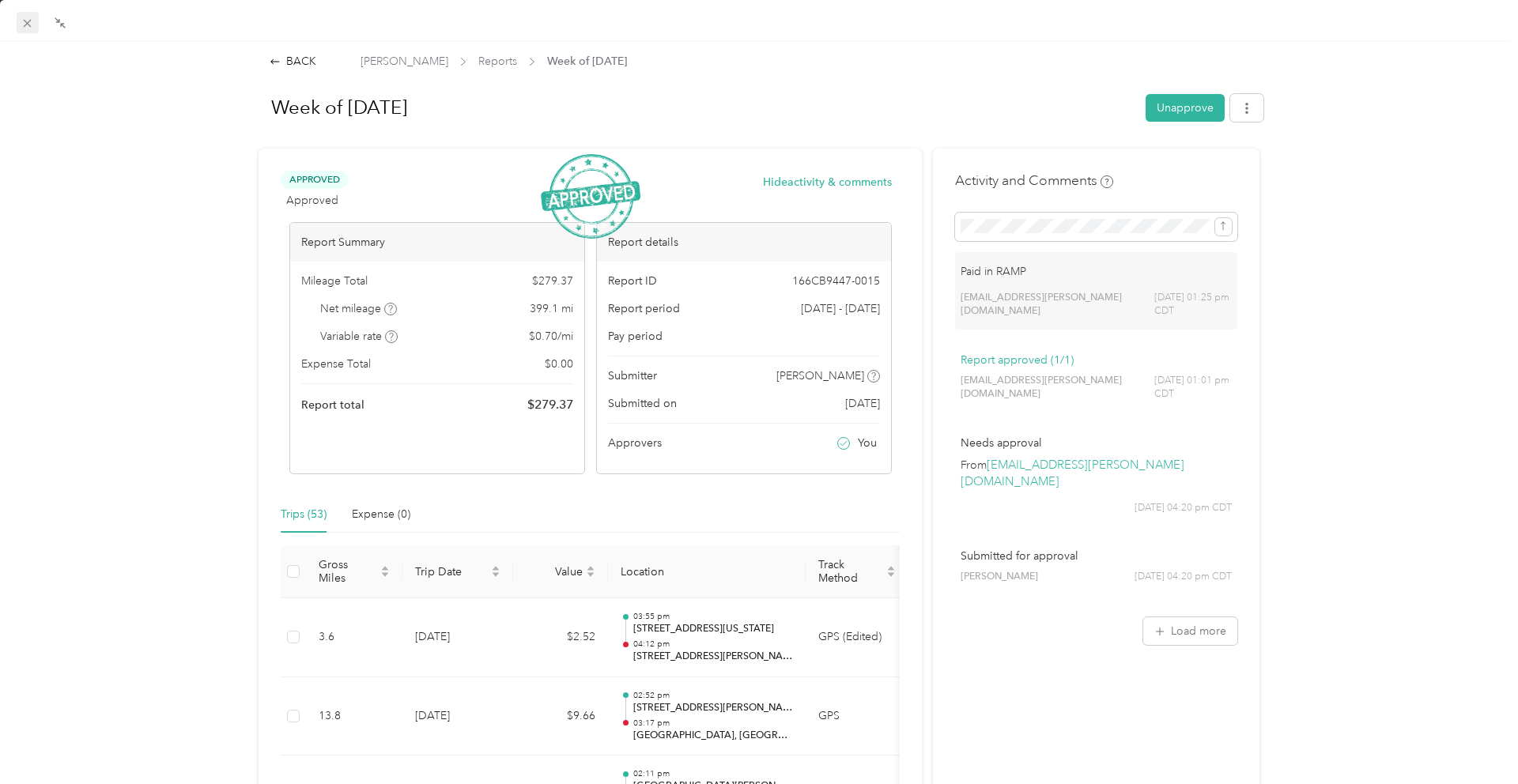
click at [23, 18] on icon at bounding box center [27, 23] width 13 height 13
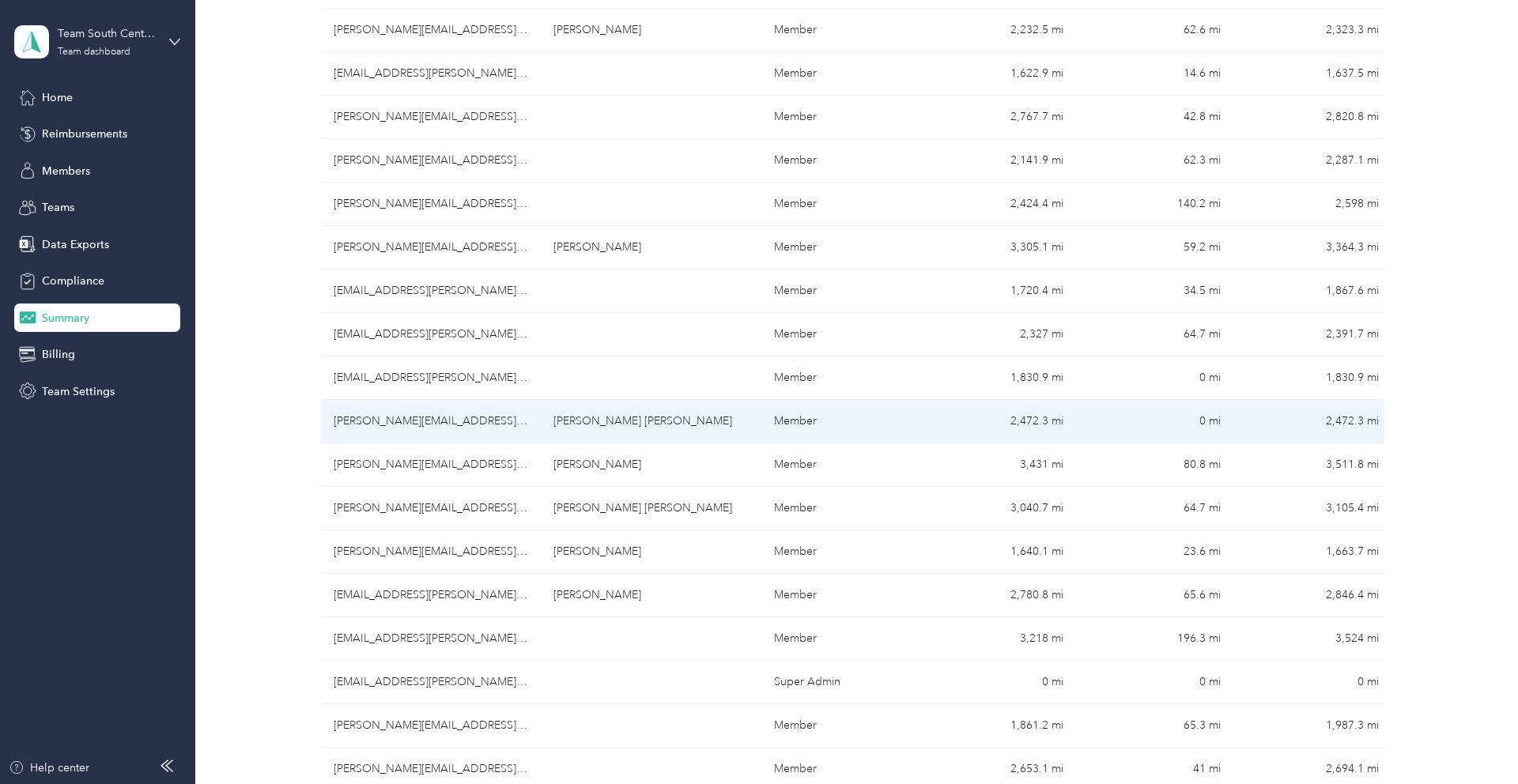
click at [405, 427] on td "[PERSON_NAME][EMAIL_ADDRESS][PERSON_NAME][DOMAIN_NAME]" at bounding box center [431, 422] width 221 height 43
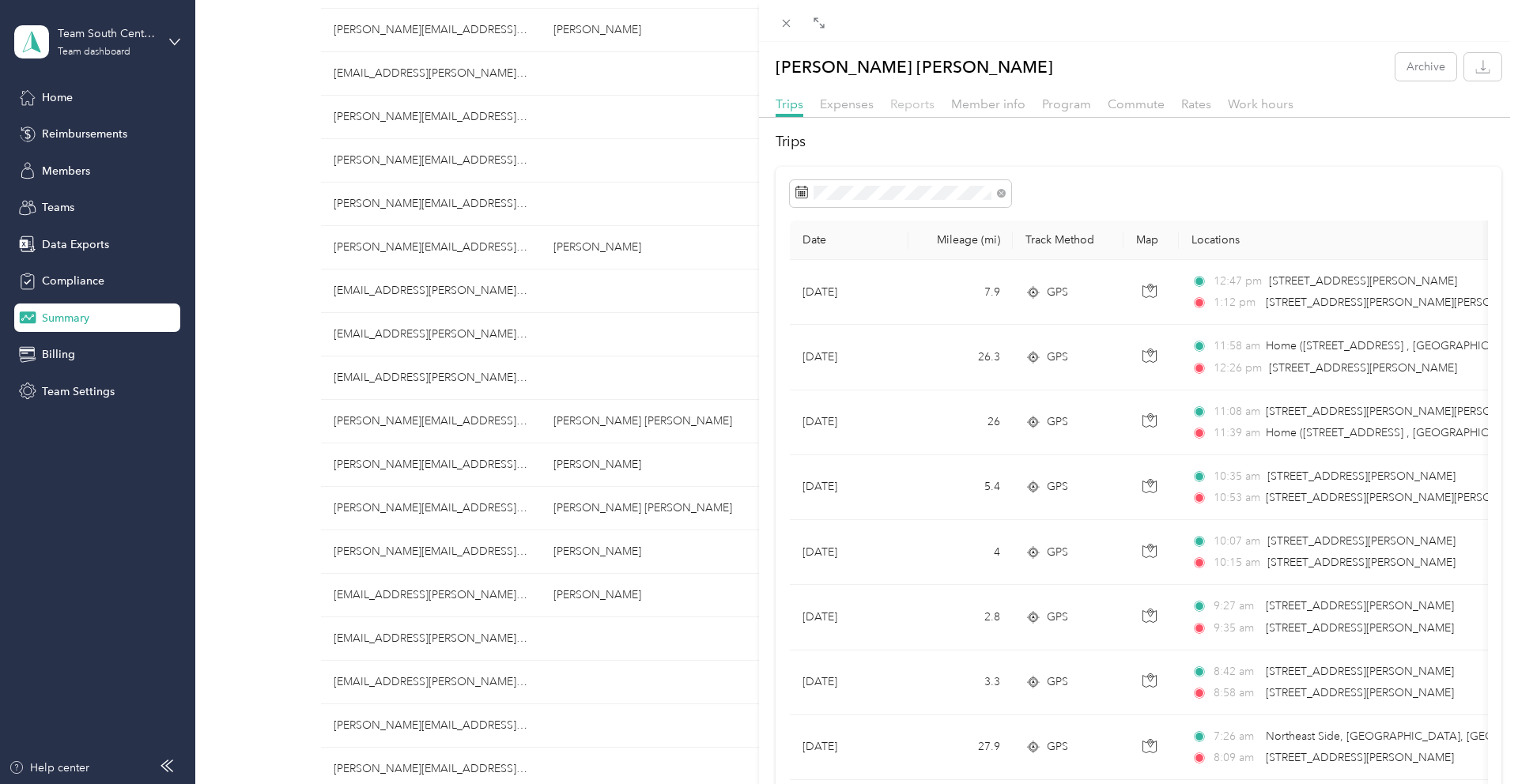
click at [911, 103] on span "Reports" at bounding box center [911, 104] width 44 height 15
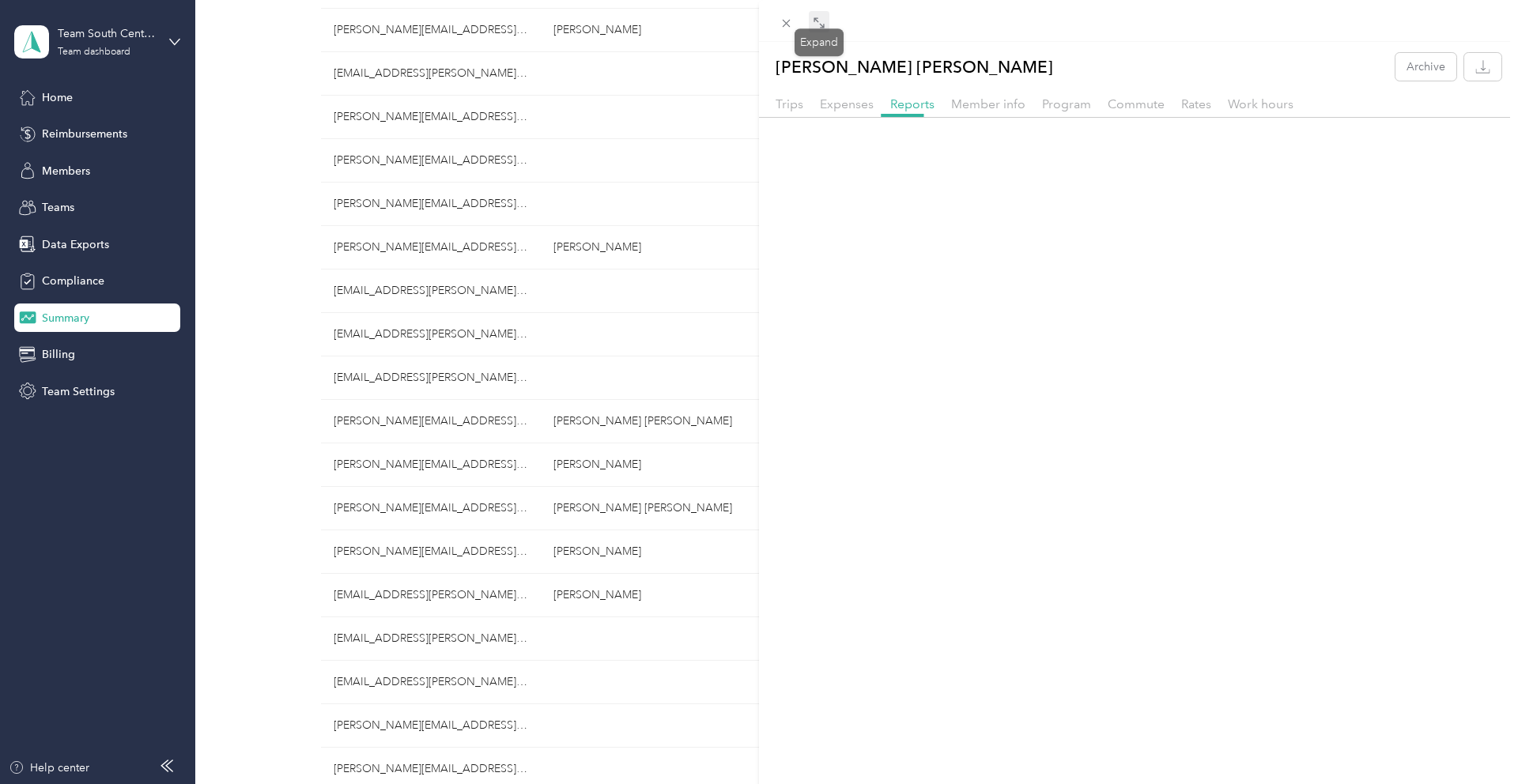
click at [821, 19] on icon at bounding box center [818, 22] width 12 height 12
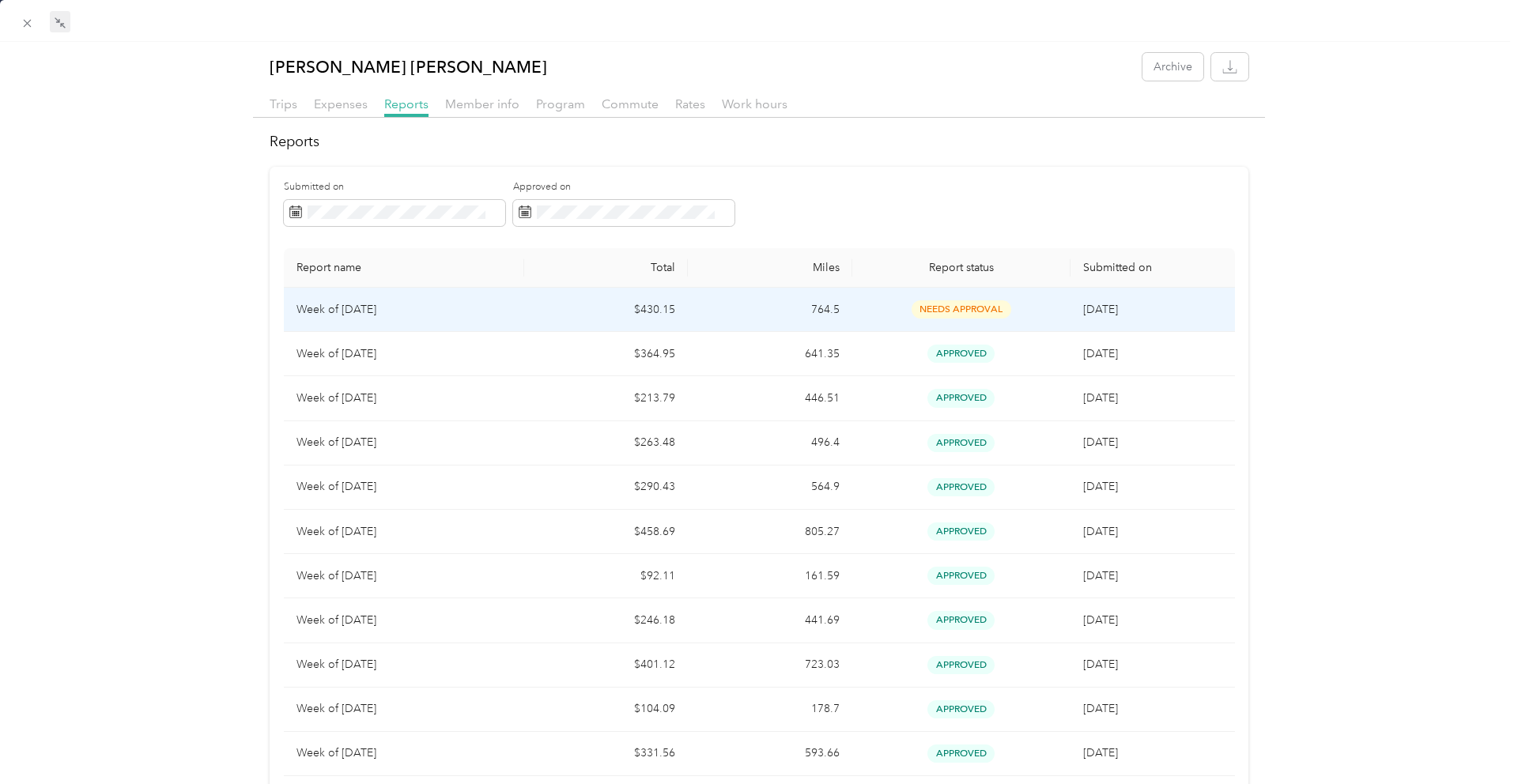
click at [564, 307] on td "$430.15" at bounding box center [606, 309] width 163 height 44
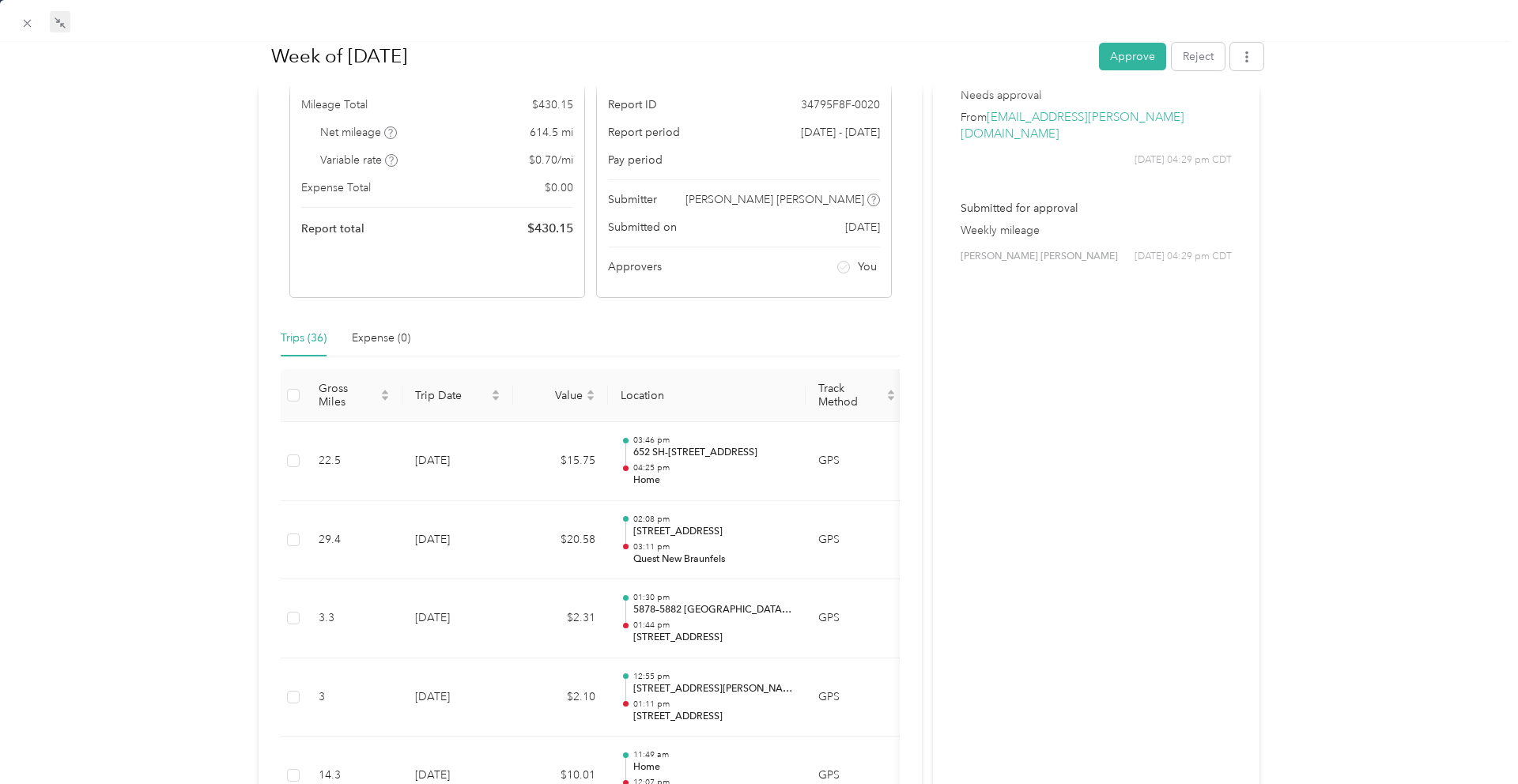
scroll to position [93, 0]
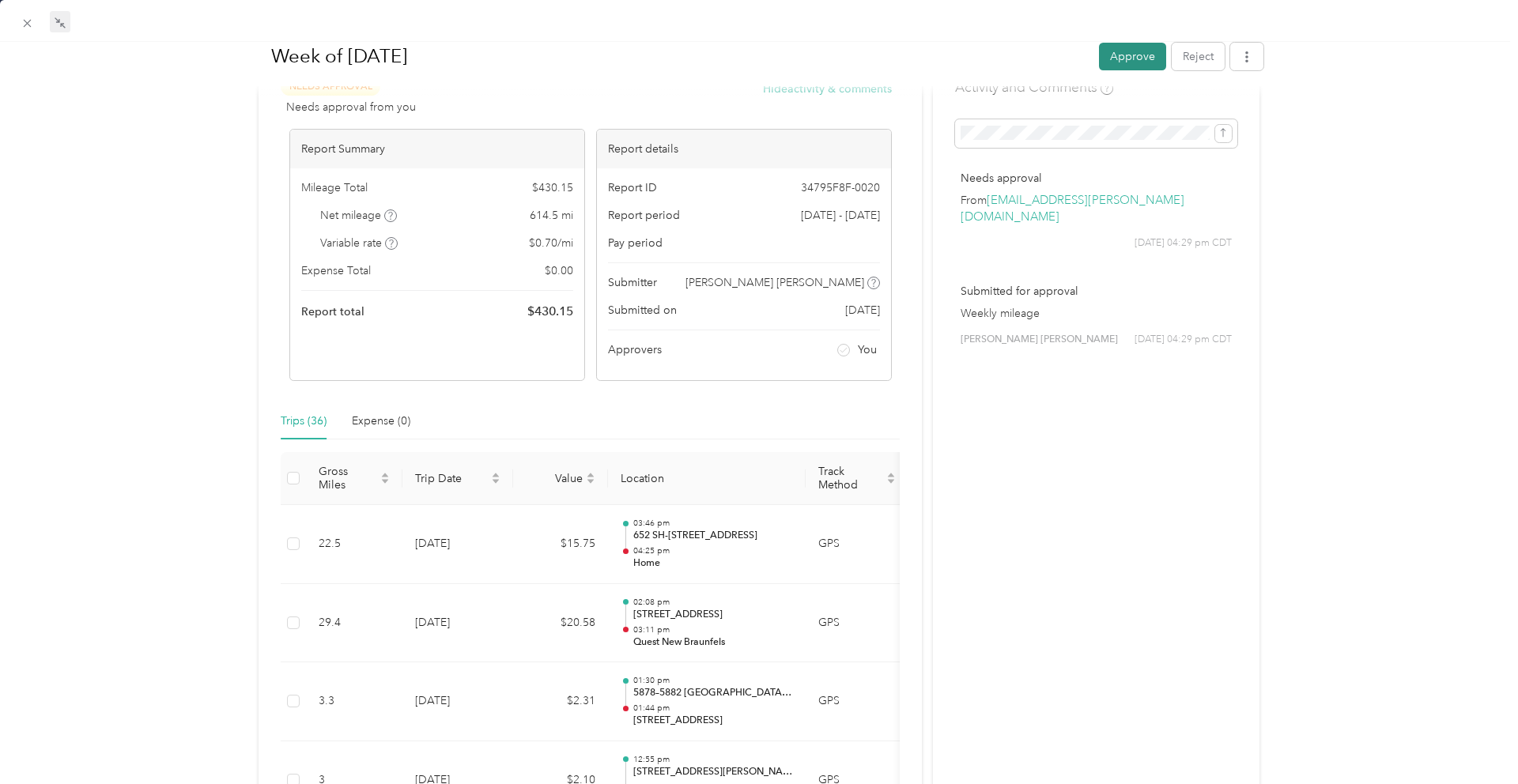
click at [1137, 54] on button "Approve" at bounding box center [1132, 55] width 67 height 27
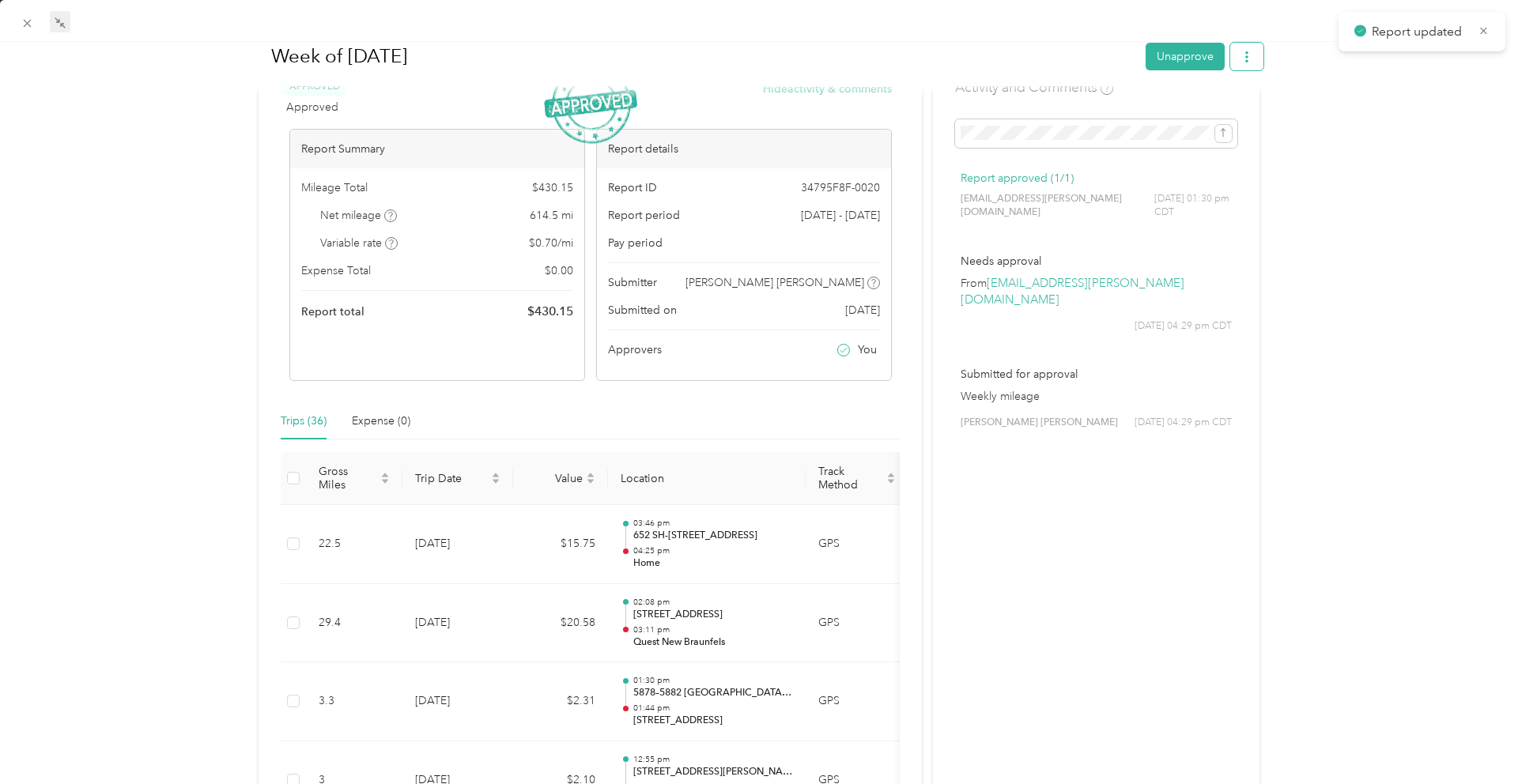
click at [1244, 62] on span "button" at bounding box center [1246, 56] width 11 height 13
click at [1218, 106] on span "Download" at bounding box center [1201, 114] width 52 height 17
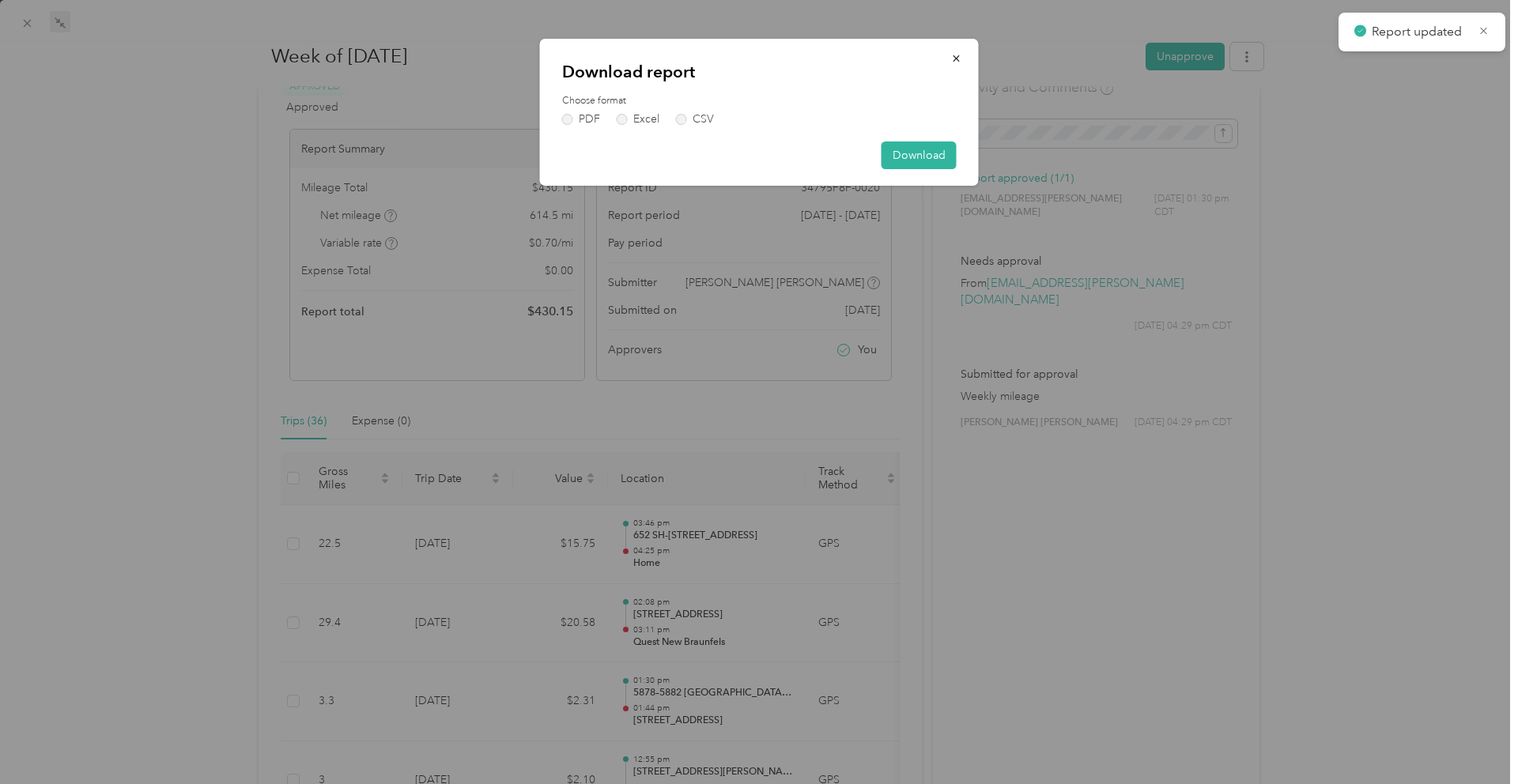
click at [580, 109] on div "Choose format PDF Excel CSV" at bounding box center [759, 109] width 394 height 31
click at [581, 118] on label "PDF" at bounding box center [582, 119] width 38 height 11
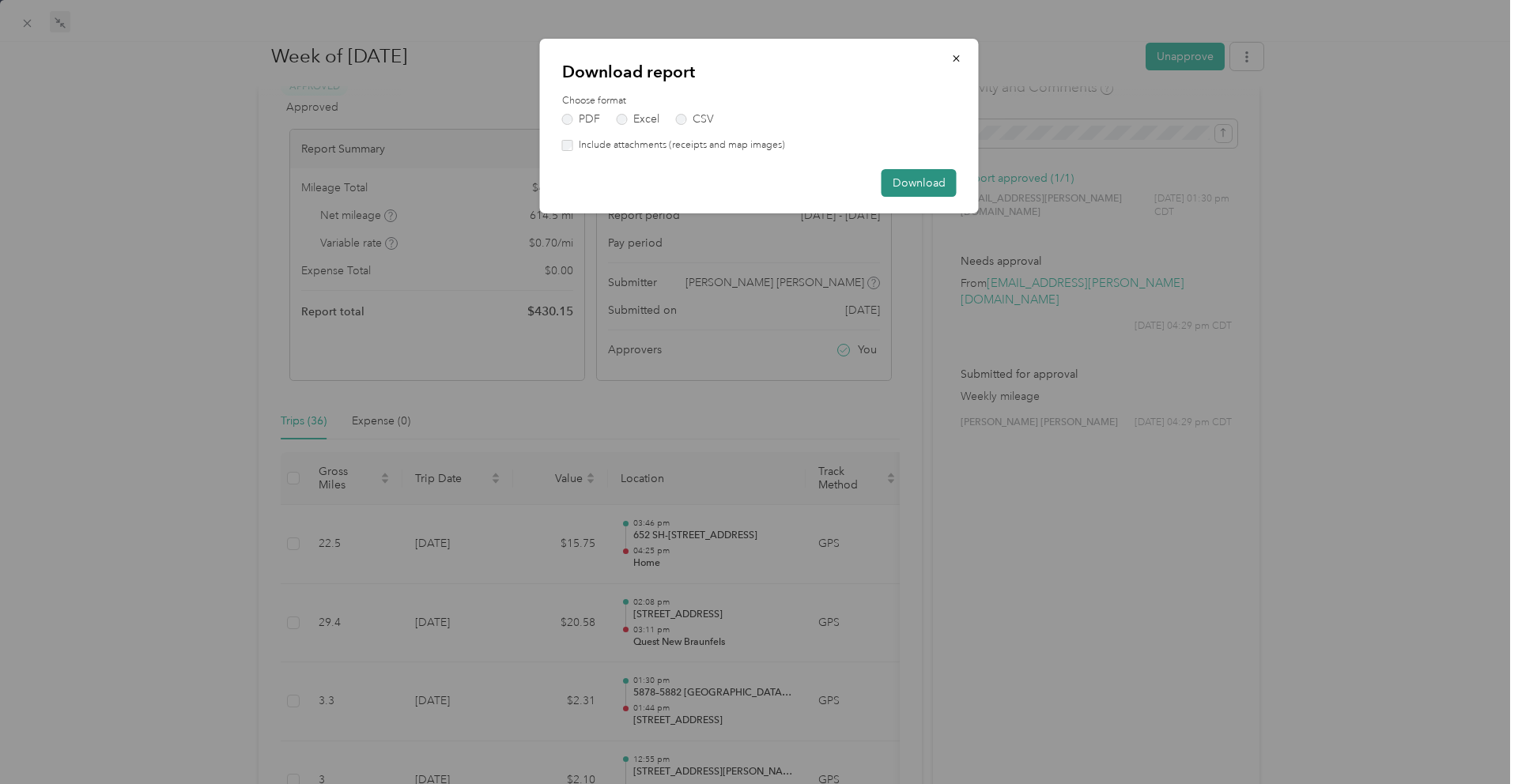
click at [911, 182] on button "Download" at bounding box center [919, 182] width 75 height 27
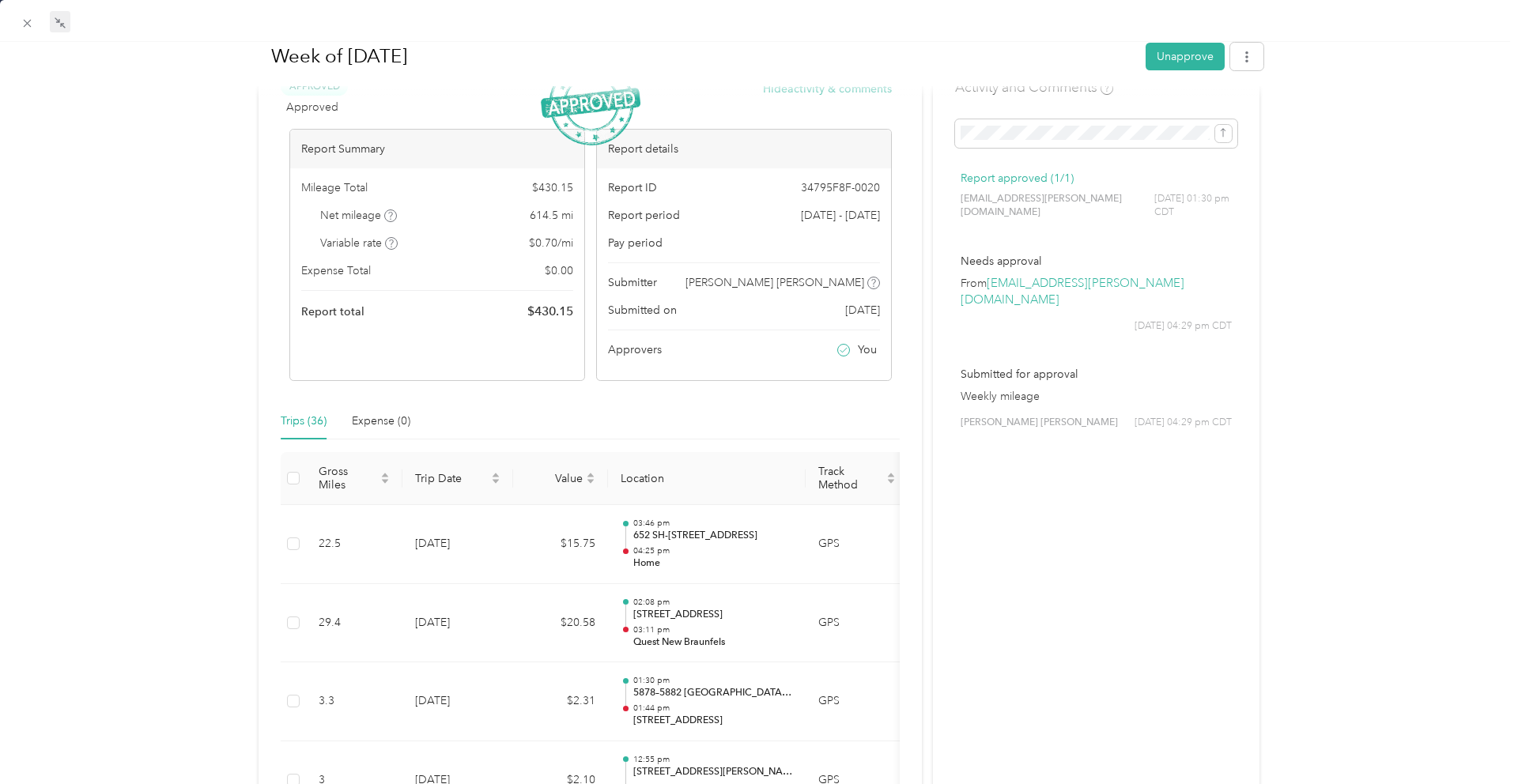
scroll to position [0, 0]
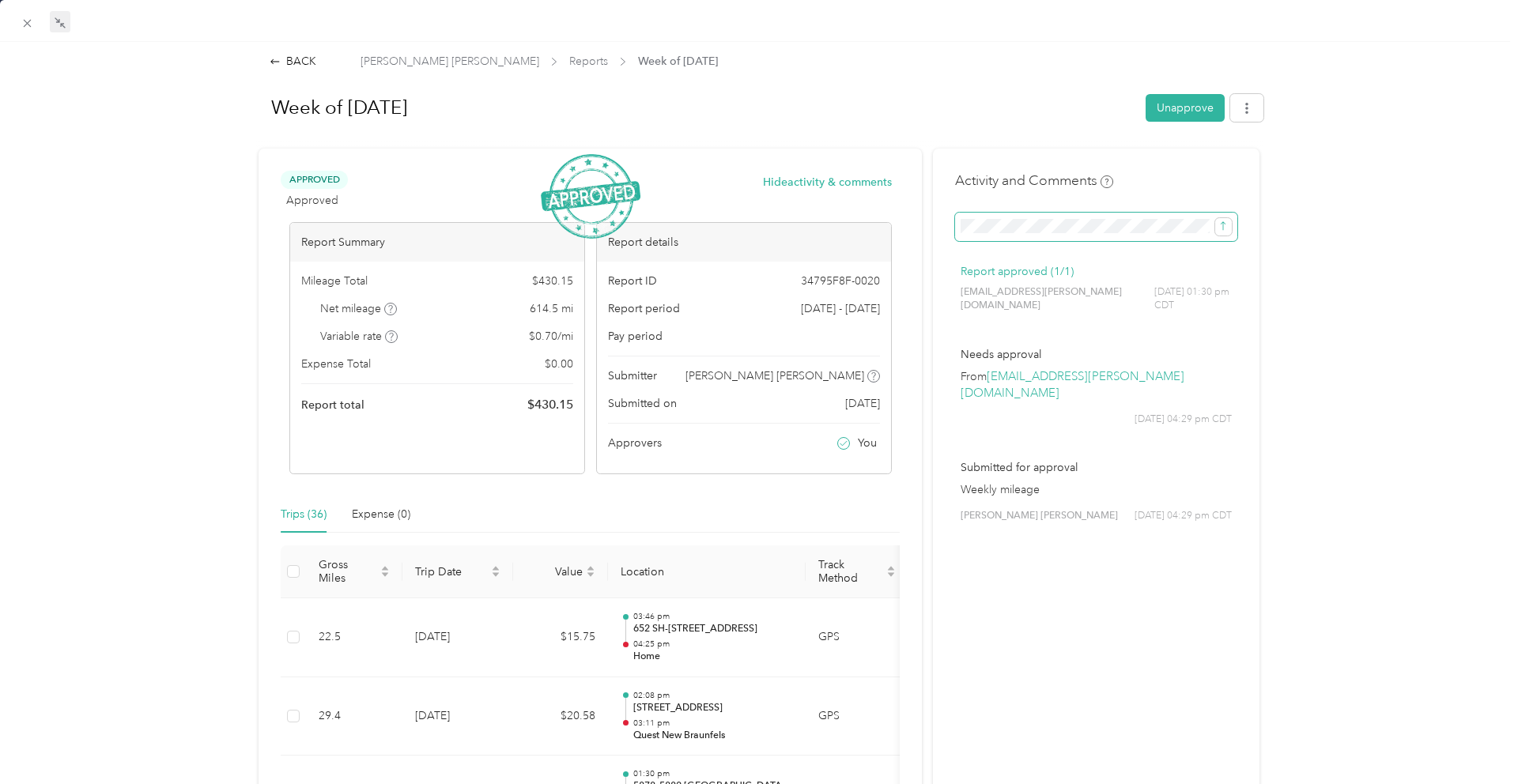
click at [991, 235] on span at bounding box center [1096, 227] width 282 height 28
click at [1225, 227] on icon "submit" at bounding box center [1222, 226] width 11 height 11
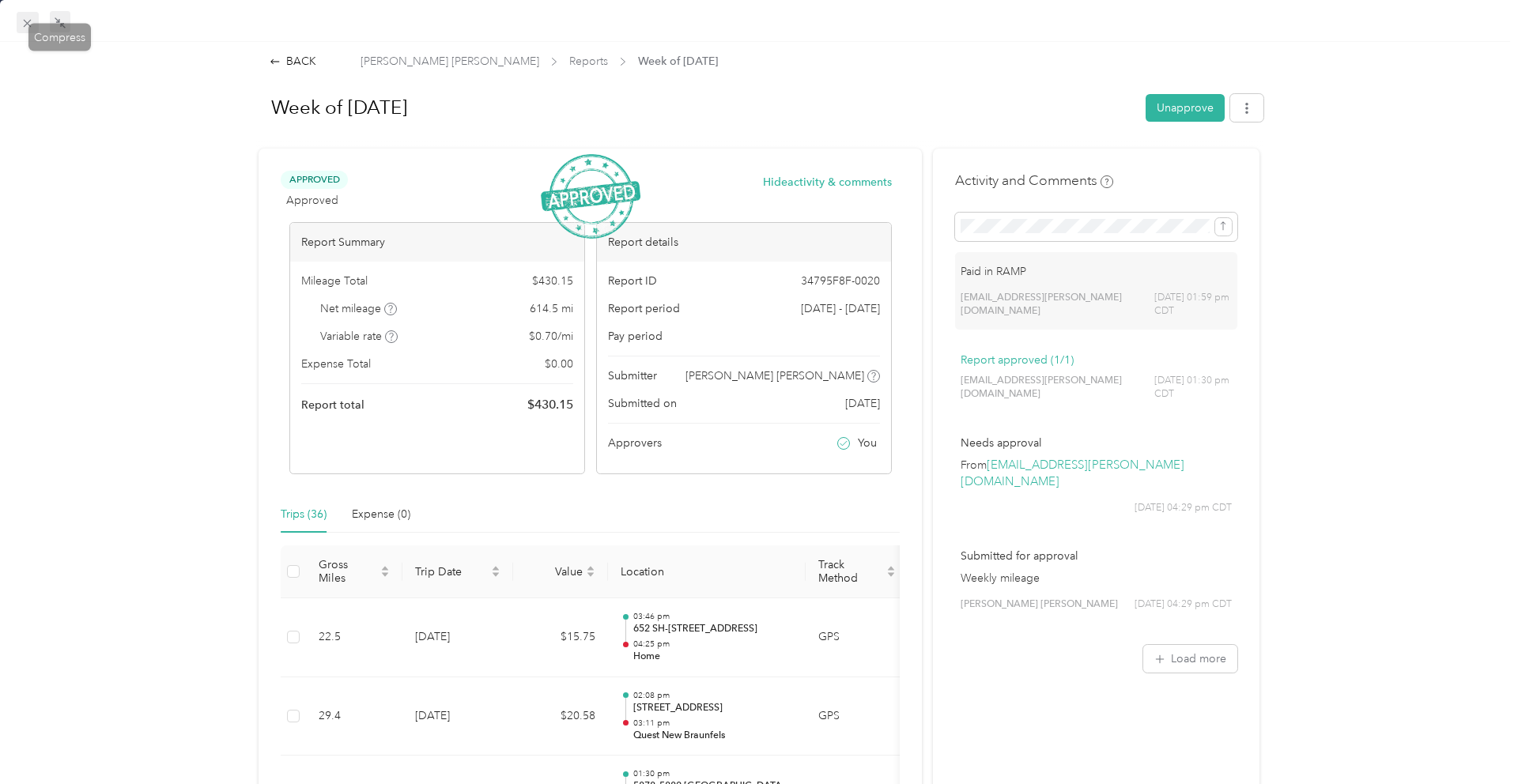
click at [26, 20] on icon at bounding box center [27, 23] width 13 height 13
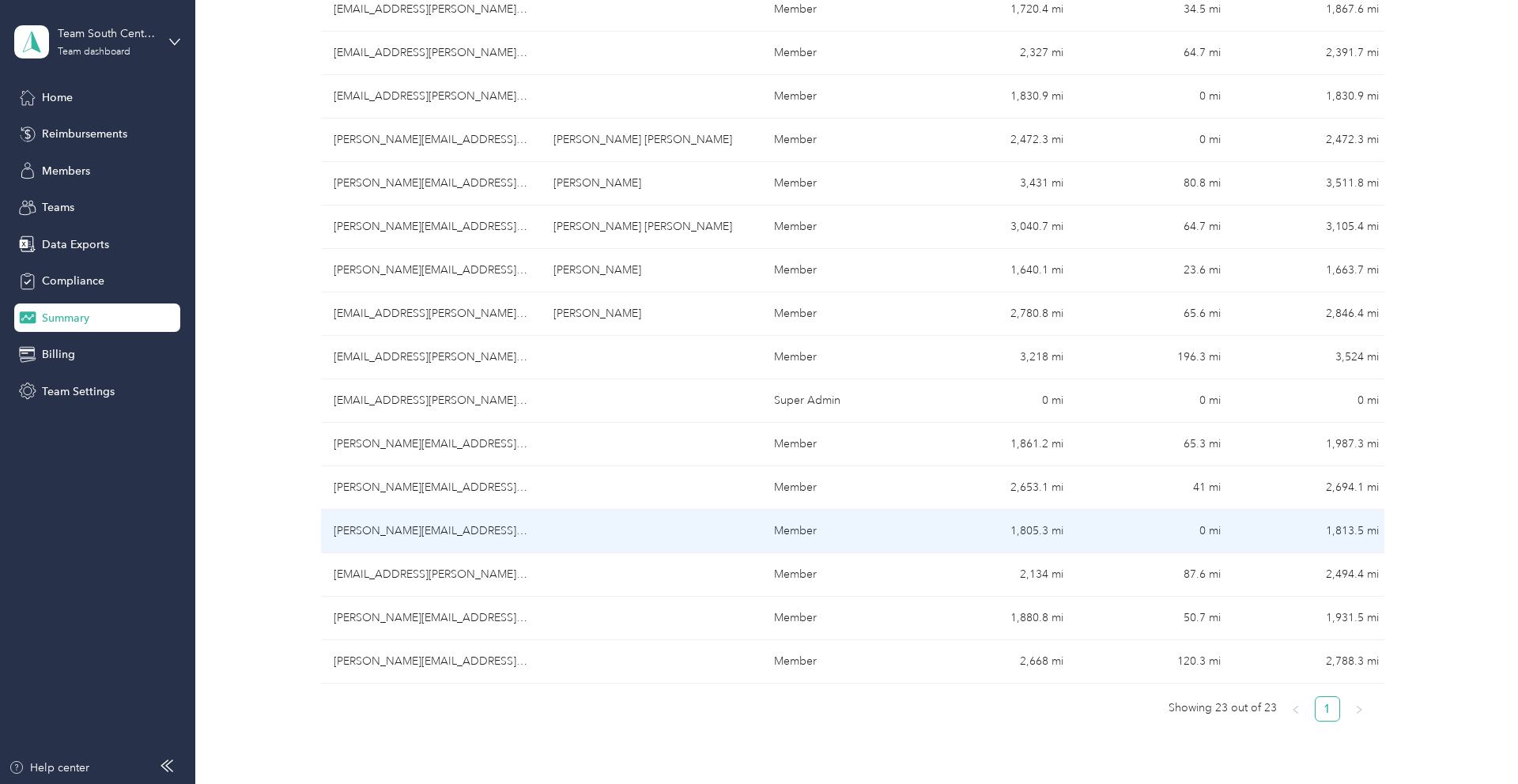
scroll to position [700, 0]
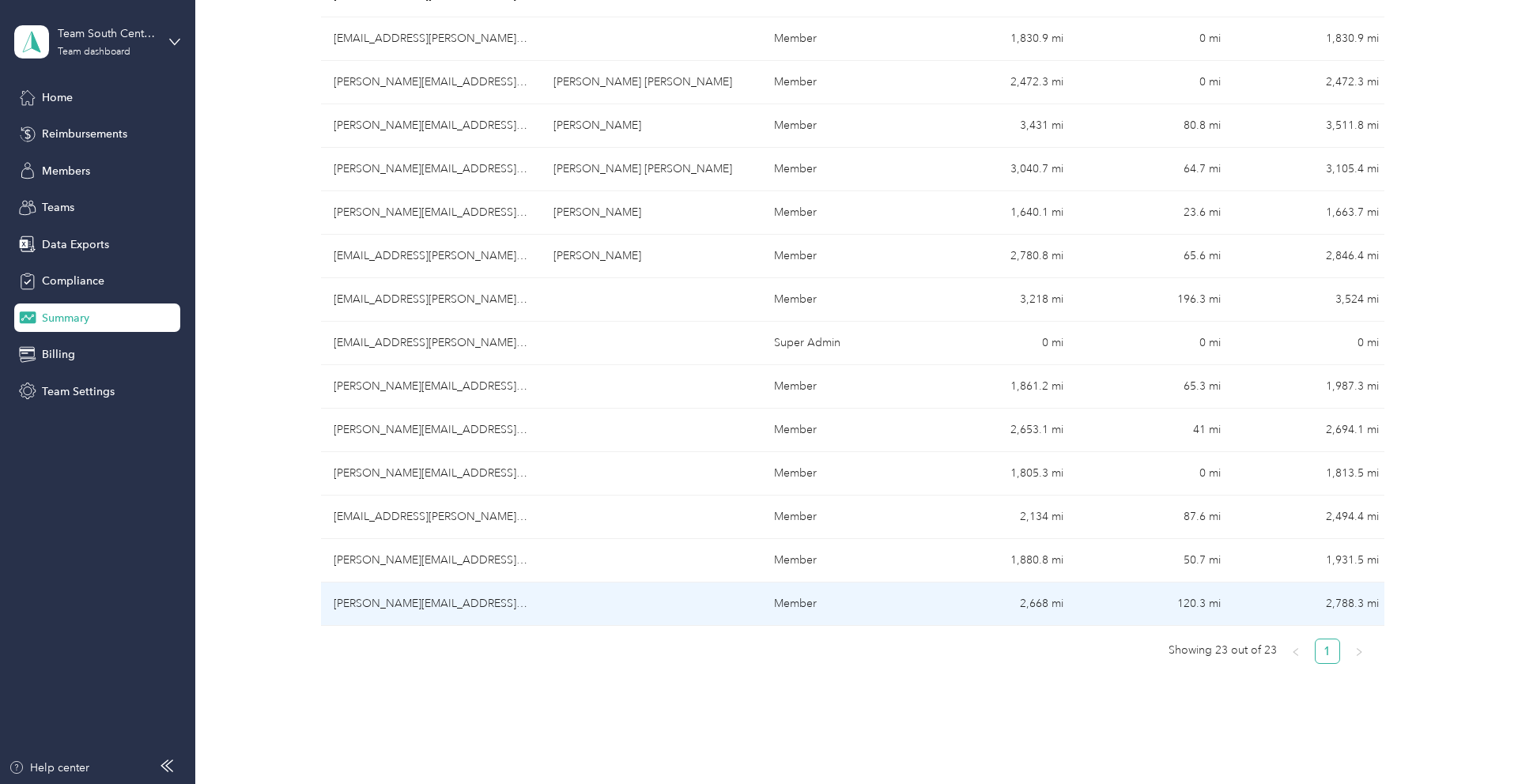
click at [417, 610] on td "[PERSON_NAME][EMAIL_ADDRESS][PERSON_NAME][DOMAIN_NAME]" at bounding box center [431, 604] width 221 height 43
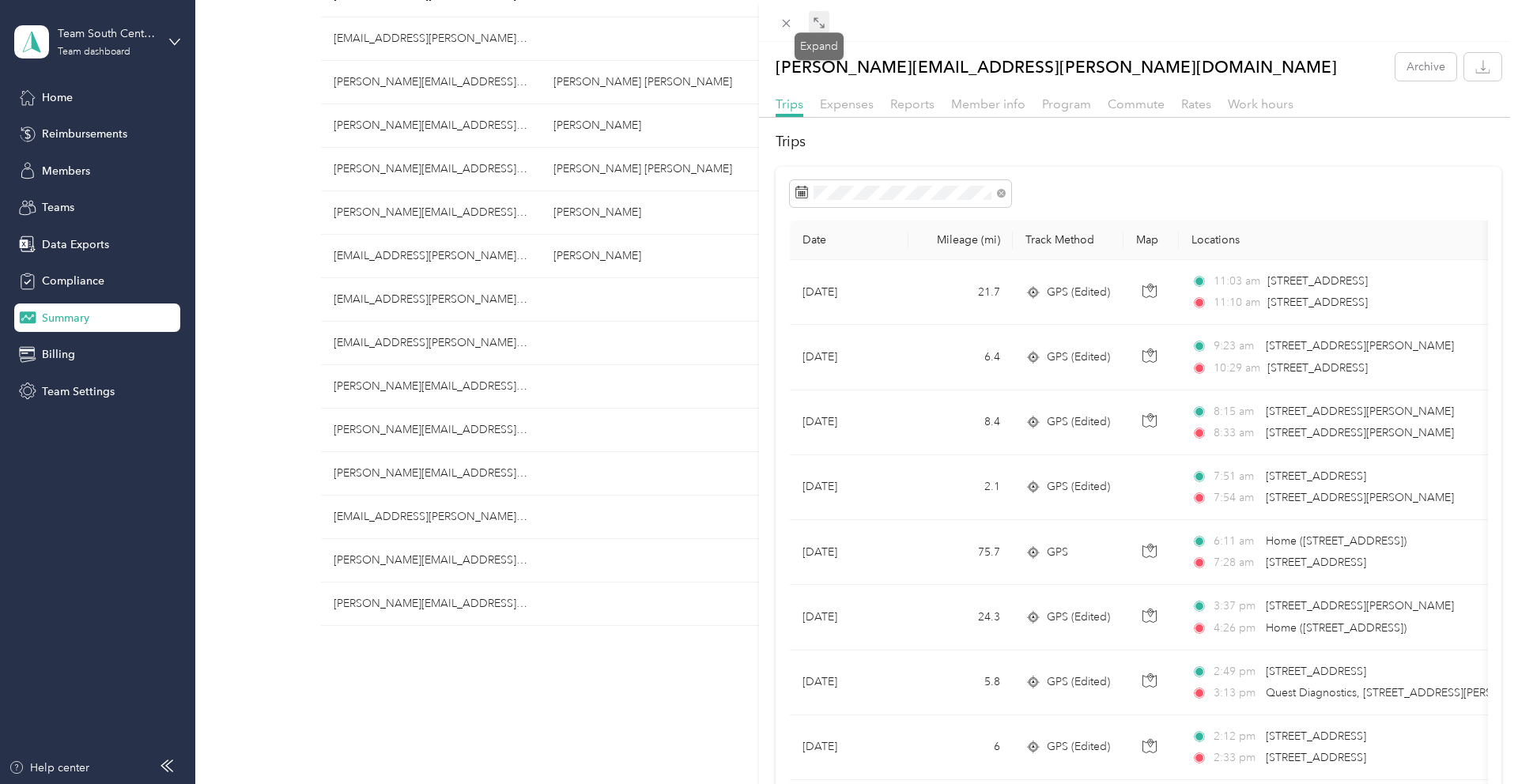
click at [817, 20] on icon at bounding box center [818, 22] width 12 height 12
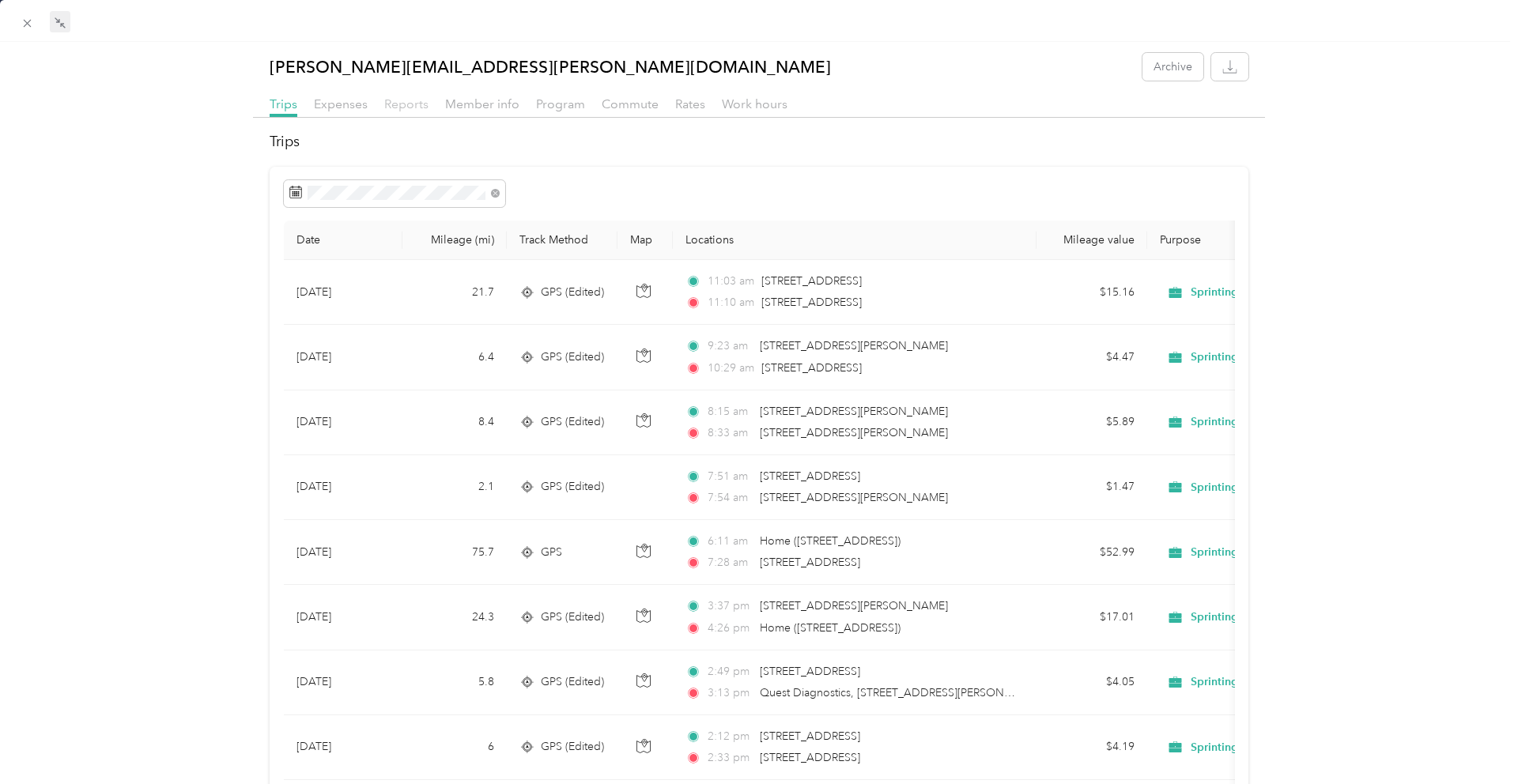
click at [420, 107] on span "Reports" at bounding box center [406, 104] width 44 height 15
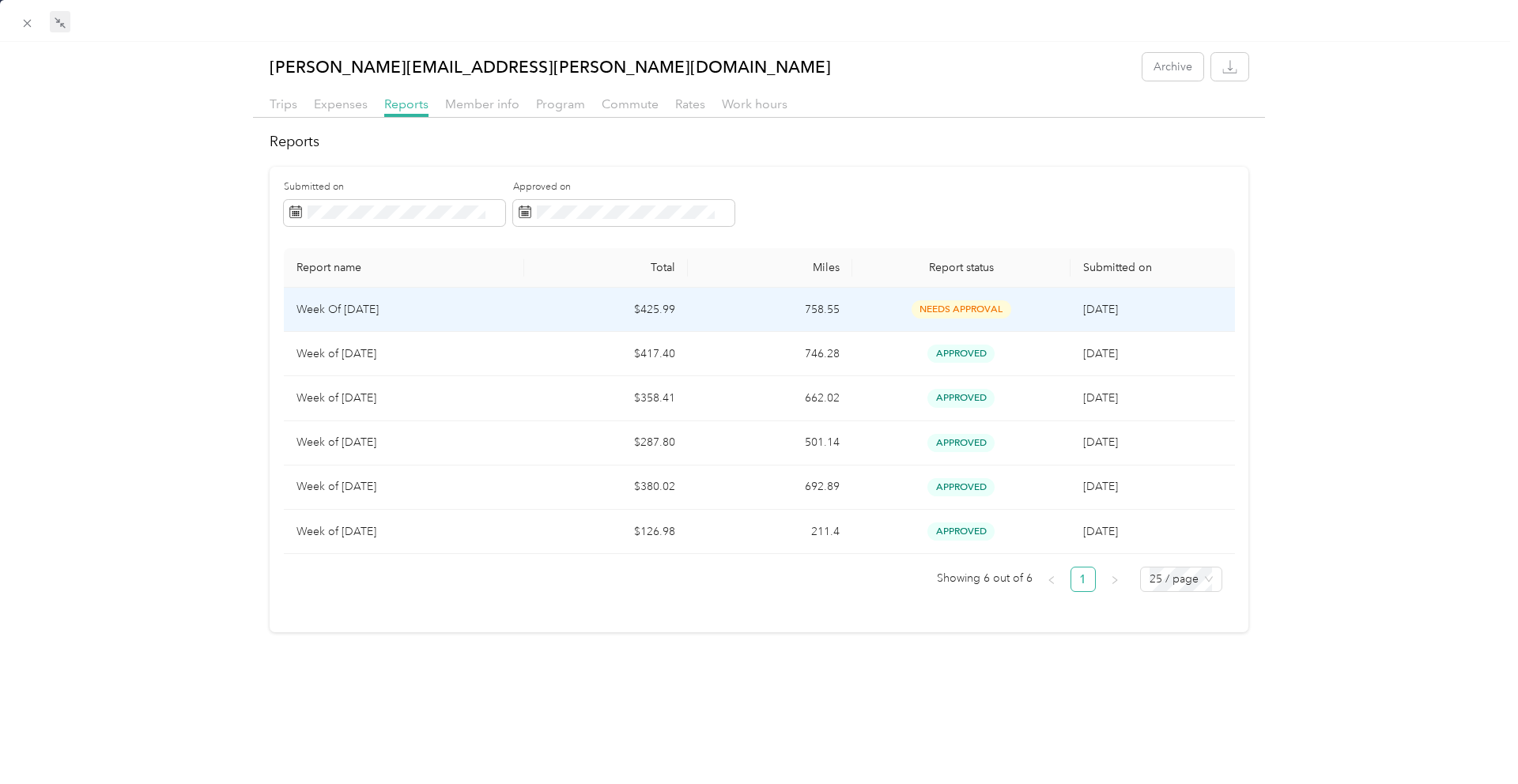
click at [538, 321] on td "$425.99" at bounding box center [606, 309] width 163 height 44
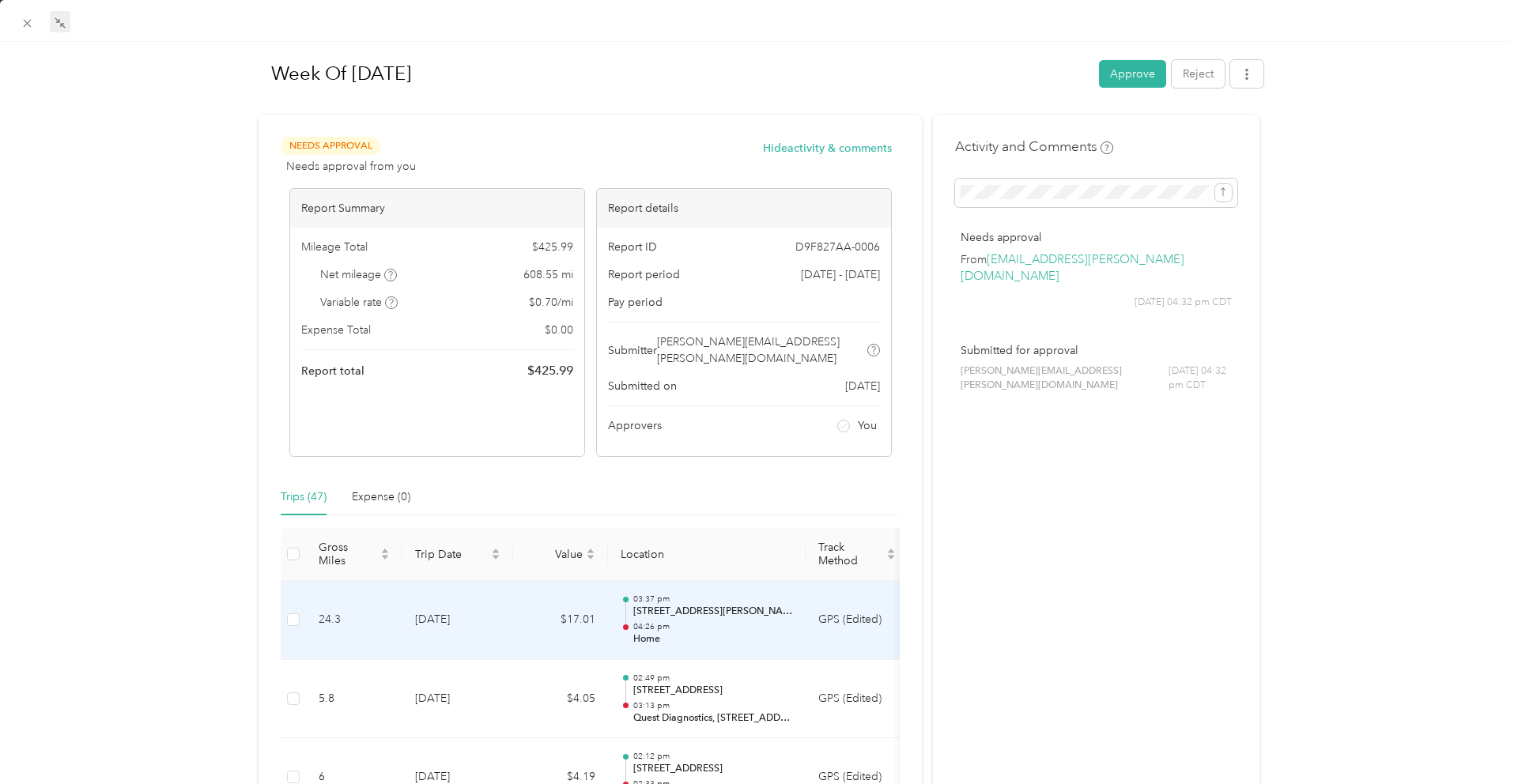
scroll to position [29, 0]
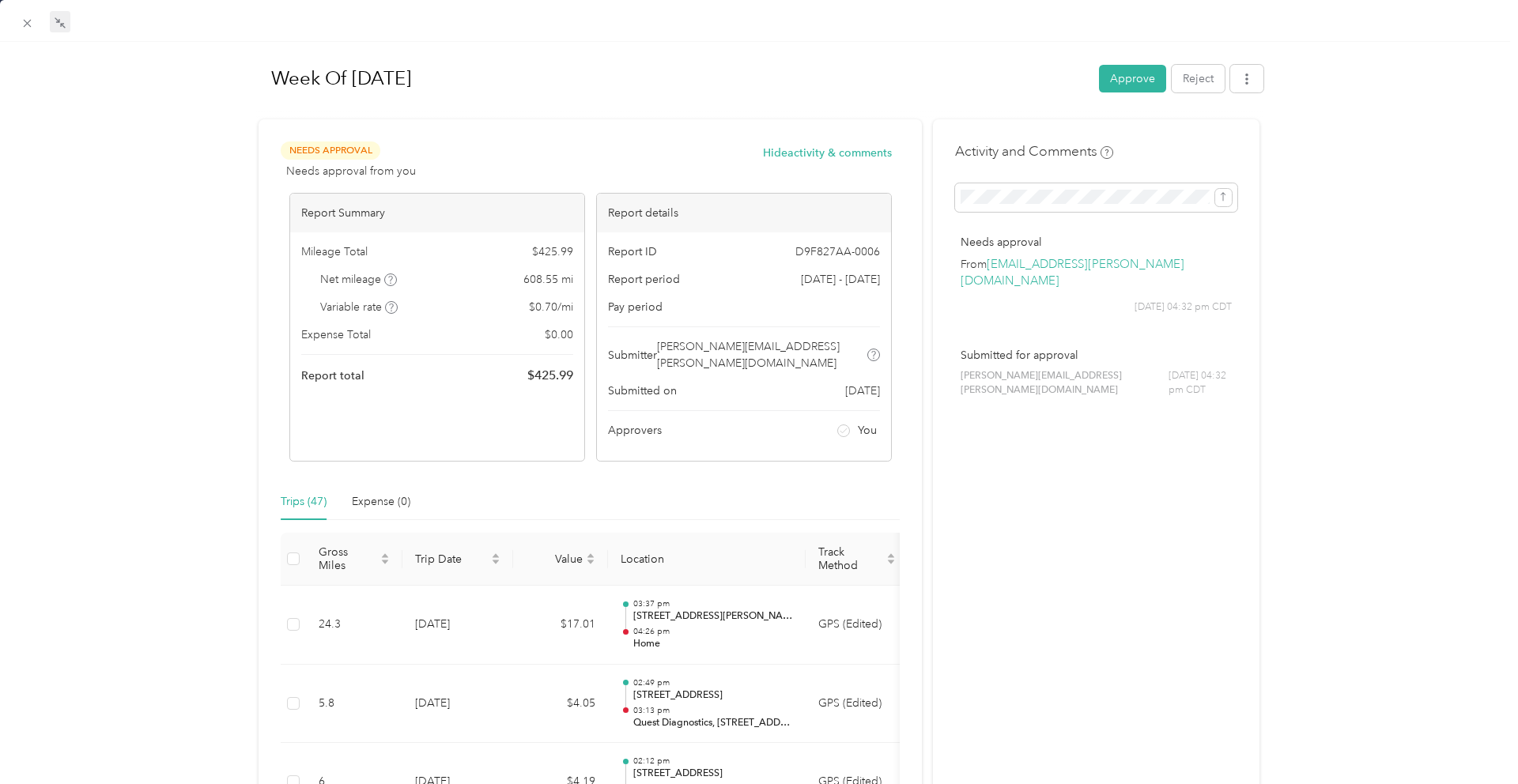
click at [1147, 76] on button "Approve" at bounding box center [1132, 78] width 67 height 27
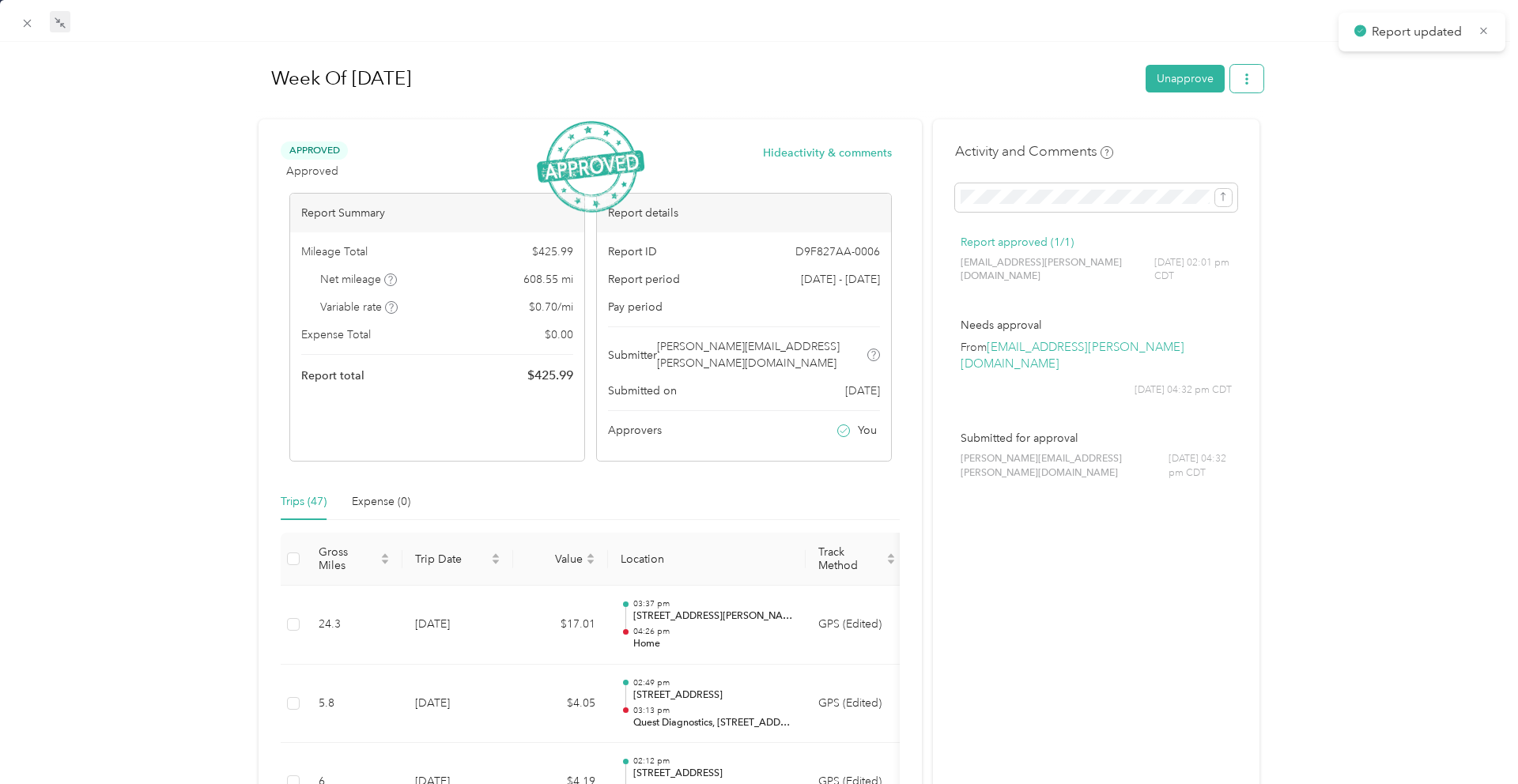
click at [1256, 79] on button "button" at bounding box center [1246, 78] width 33 height 27
click at [1216, 131] on span "Download" at bounding box center [1201, 137] width 52 height 17
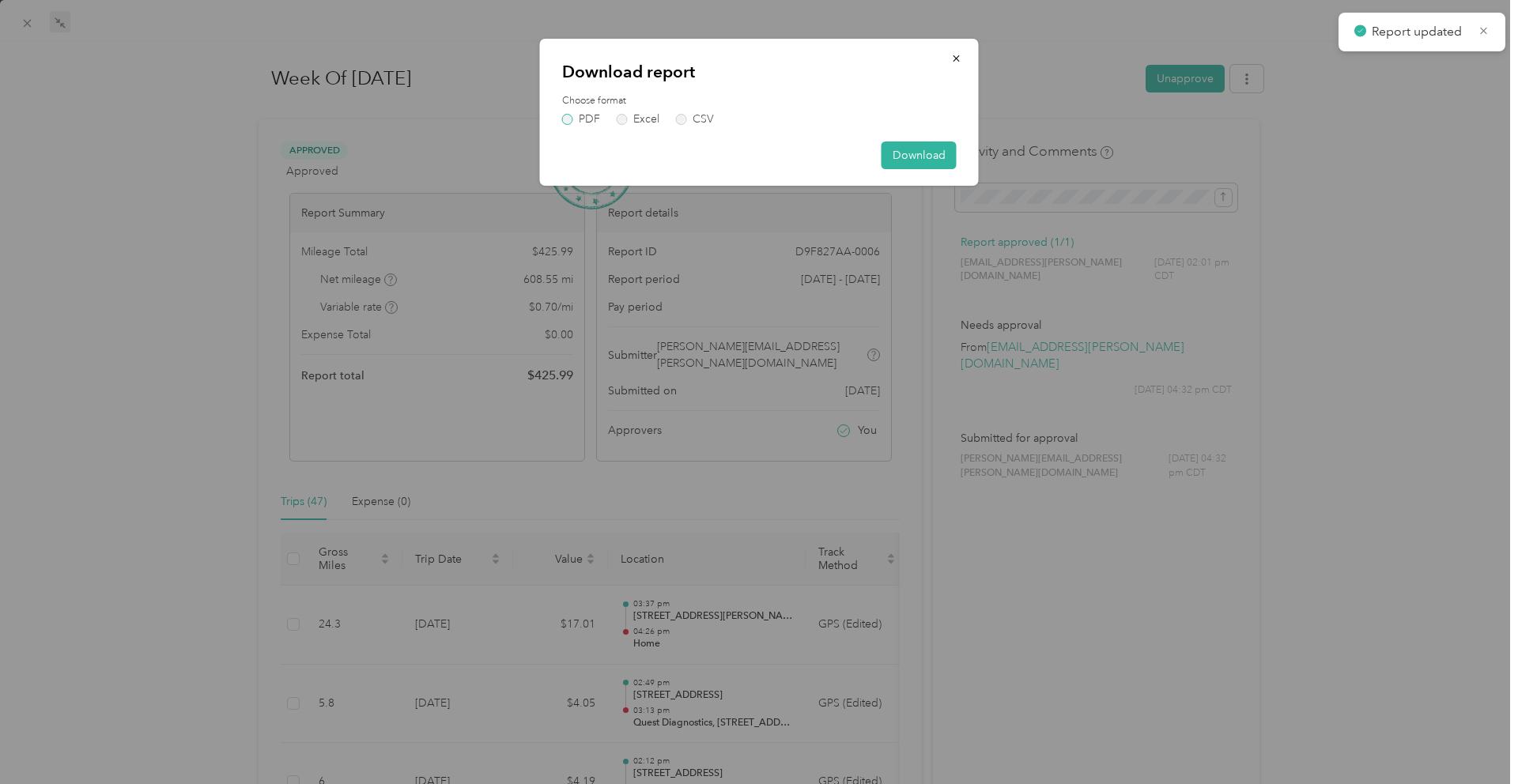
click at [572, 121] on label "PDF" at bounding box center [582, 119] width 38 height 11
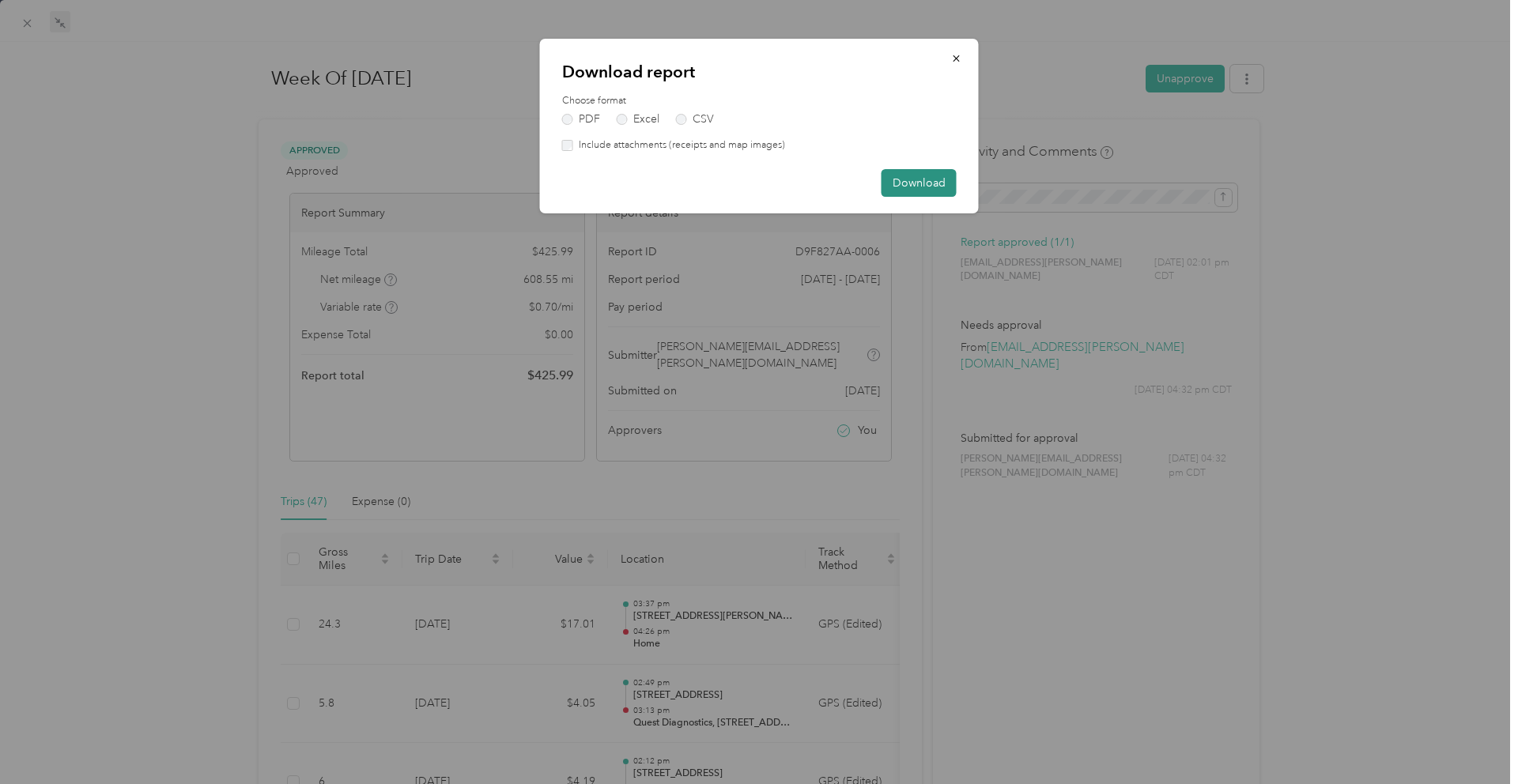
click at [942, 179] on button "Download" at bounding box center [919, 182] width 75 height 27
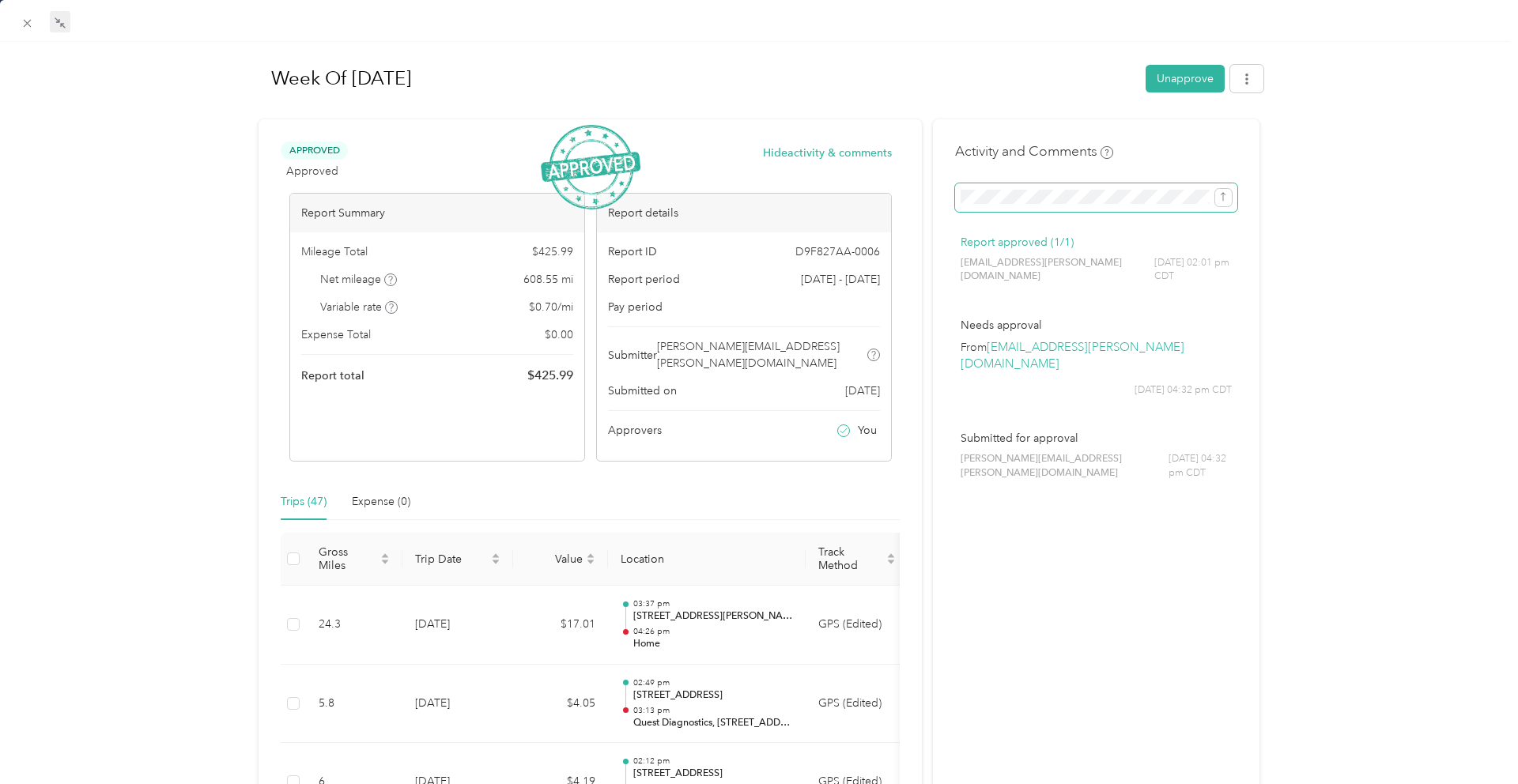
drag, startPoint x: 1228, startPoint y: 197, endPoint x: 1215, endPoint y: 196, distance: 13.0
click at [1223, 195] on icon "submit" at bounding box center [1222, 197] width 11 height 11
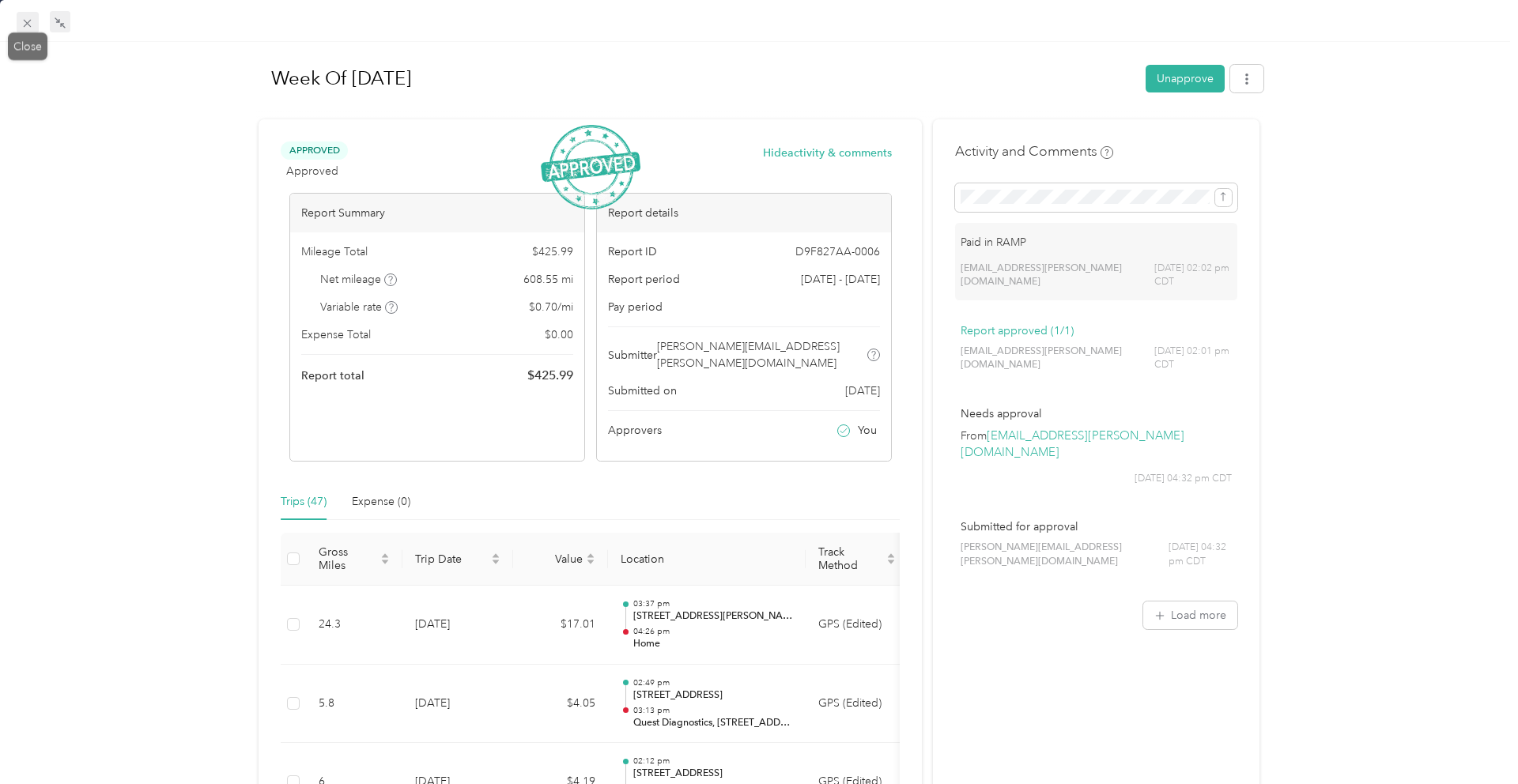
click at [21, 19] on icon at bounding box center [27, 23] width 13 height 13
